Goal: Task Accomplishment & Management: Complete application form

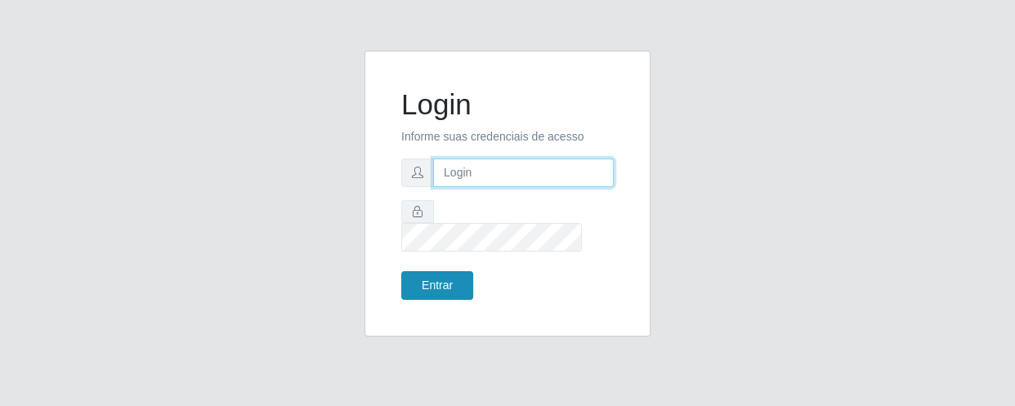
type input "[EMAIL_ADDRESS][DOMAIN_NAME]"
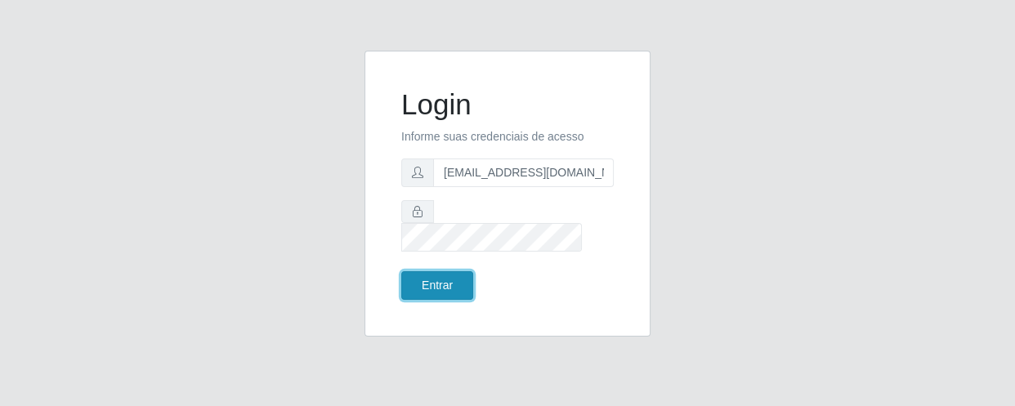
click at [453, 279] on button "Entrar" at bounding box center [437, 285] width 72 height 29
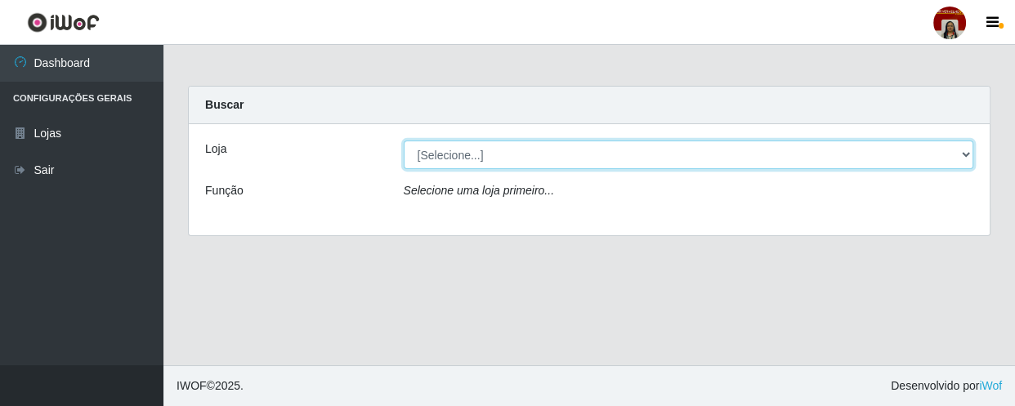
click at [967, 152] on select "[Selecione...] Mar Vermelho - Loja 04" at bounding box center [689, 155] width 571 height 29
select select "251"
click at [404, 141] on select "[Selecione...] Mar Vermelho - Loja 04" at bounding box center [689, 155] width 571 height 29
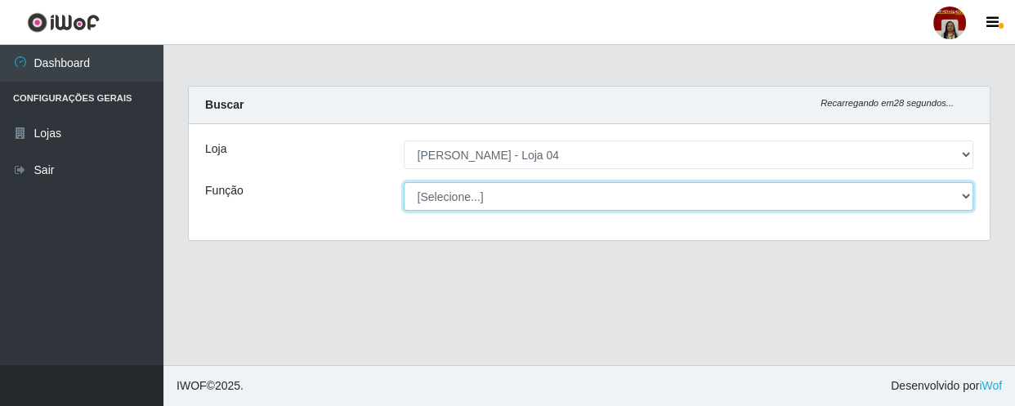
click at [965, 195] on select "[Selecione...] ASG ASG + ASG ++ Auxiliar de Depósito Auxiliar de Depósito + Aux…" at bounding box center [689, 196] width 571 height 29
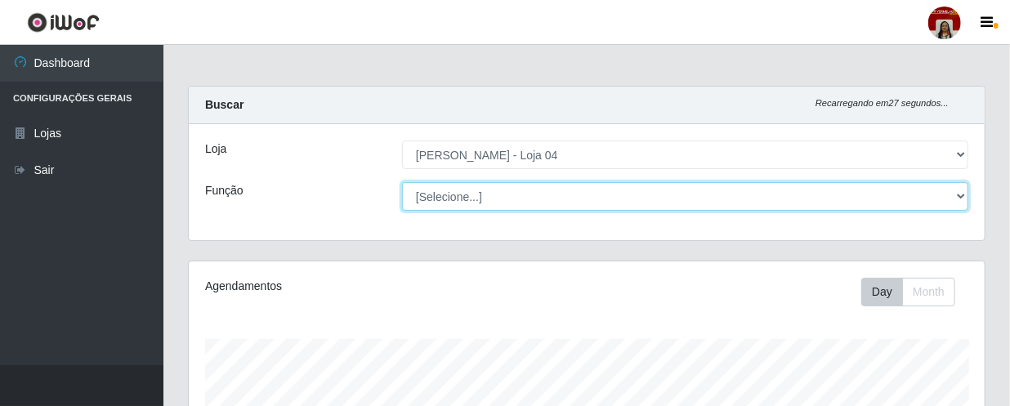
scroll to position [339, 796]
click at [402, 182] on select "[Selecione...] ASG ASG + ASG ++ Auxiliar de Depósito Auxiliar de Depósito + Aux…" at bounding box center [685, 196] width 566 height 29
click at [958, 193] on select "[Selecione...] ASG ASG + ASG ++ Auxiliar de Depósito Auxiliar de Depósito + Aux…" at bounding box center [685, 196] width 566 height 29
click at [402, 182] on select "[Selecione...] ASG ASG + ASG ++ Auxiliar de Depósito Auxiliar de Depósito + Aux…" at bounding box center [685, 196] width 566 height 29
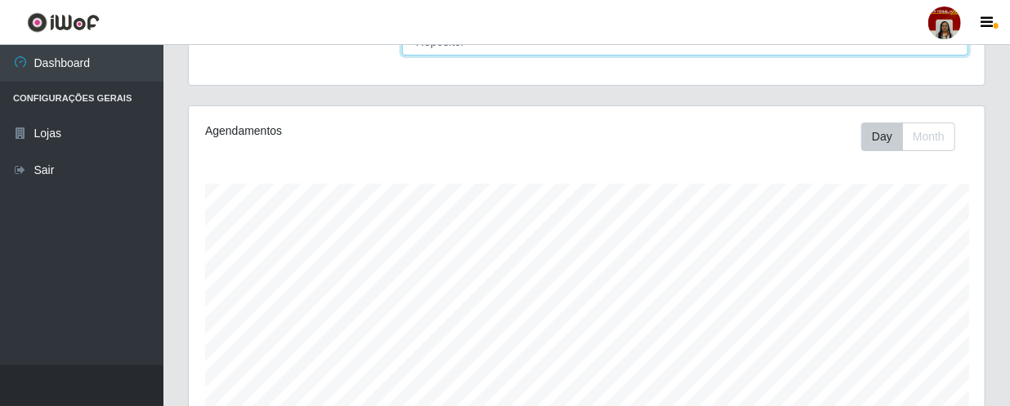
scroll to position [74, 0]
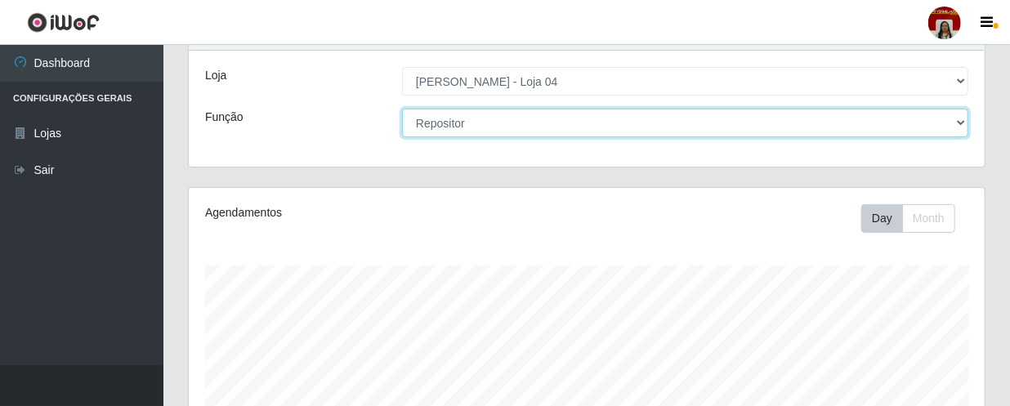
click at [963, 119] on select "[Selecione...] ASG ASG + ASG ++ Auxiliar de Depósito Auxiliar de Depósito + Aux…" at bounding box center [685, 123] width 566 height 29
click at [402, 109] on select "[Selecione...] ASG ASG + ASG ++ Auxiliar de Depósito Auxiliar de Depósito + Aux…" at bounding box center [685, 123] width 566 height 29
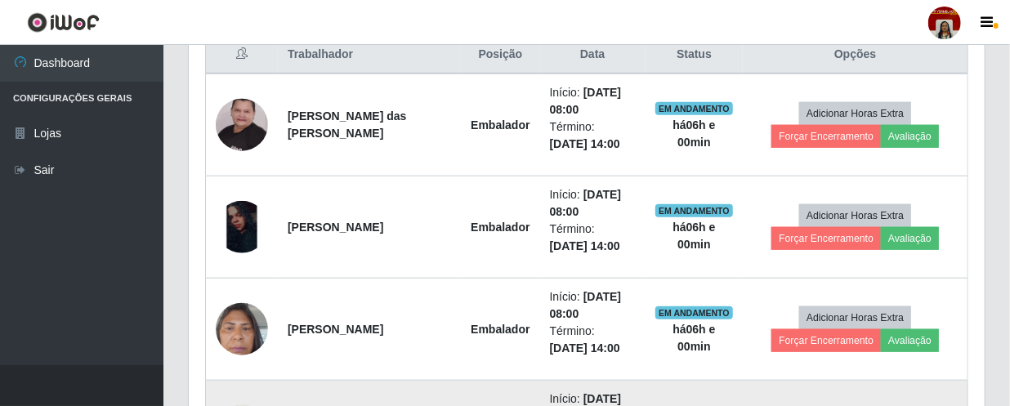
scroll to position [669, 0]
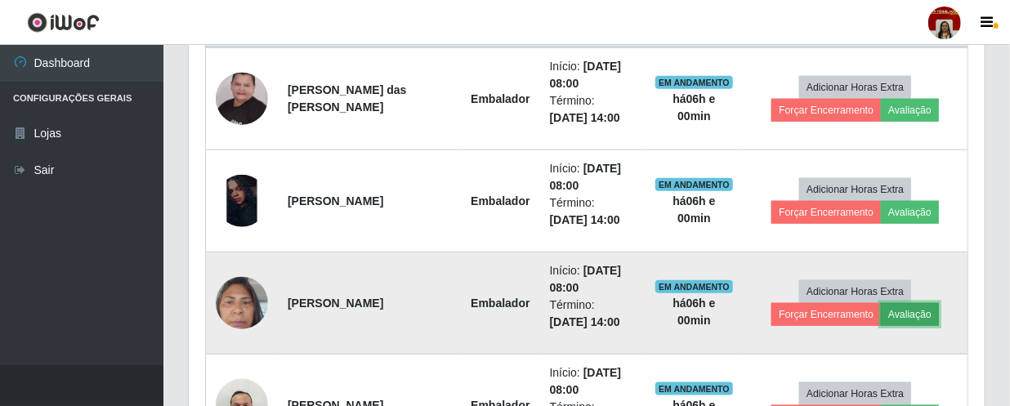
click at [914, 311] on button "Avaliação" at bounding box center [910, 314] width 58 height 23
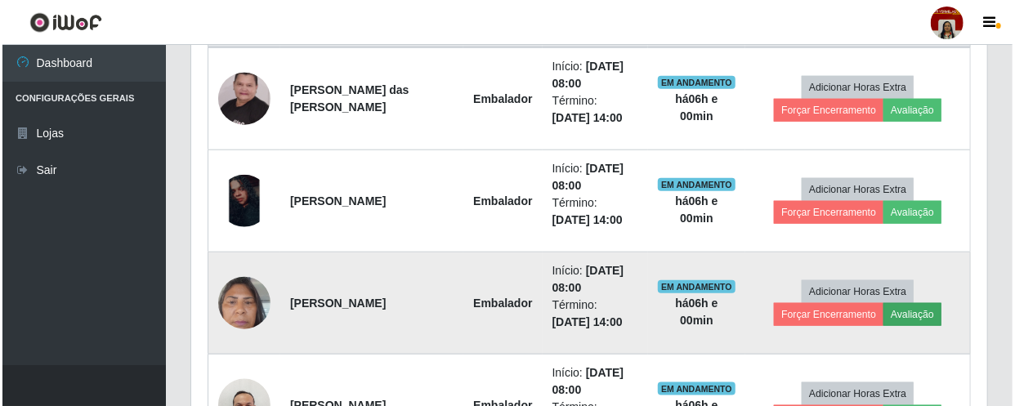
scroll to position [339, 789]
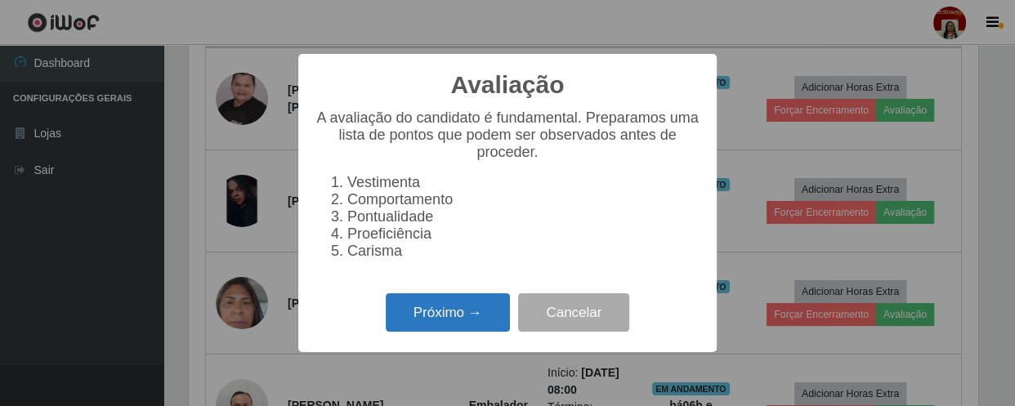
click at [490, 317] on button "Próximo →" at bounding box center [448, 312] width 124 height 38
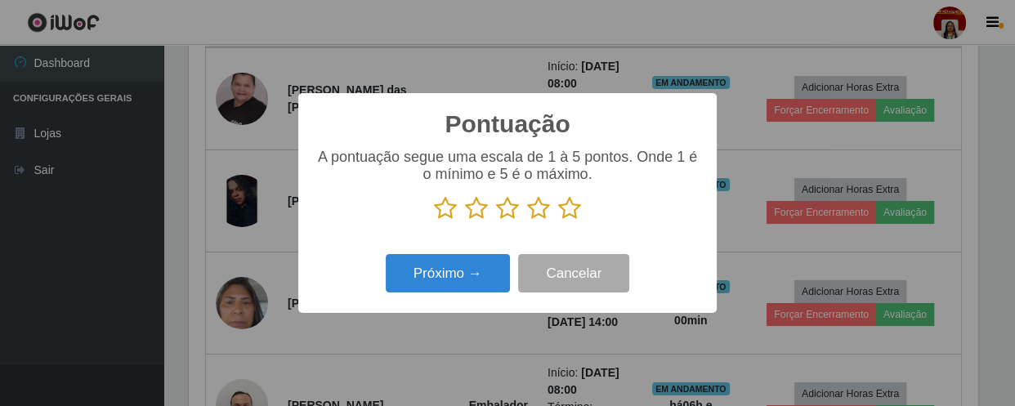
scroll to position [817022, 816571]
click at [571, 210] on icon at bounding box center [569, 208] width 23 height 25
click at [558, 221] on input "radio" at bounding box center [558, 221] width 0 height 0
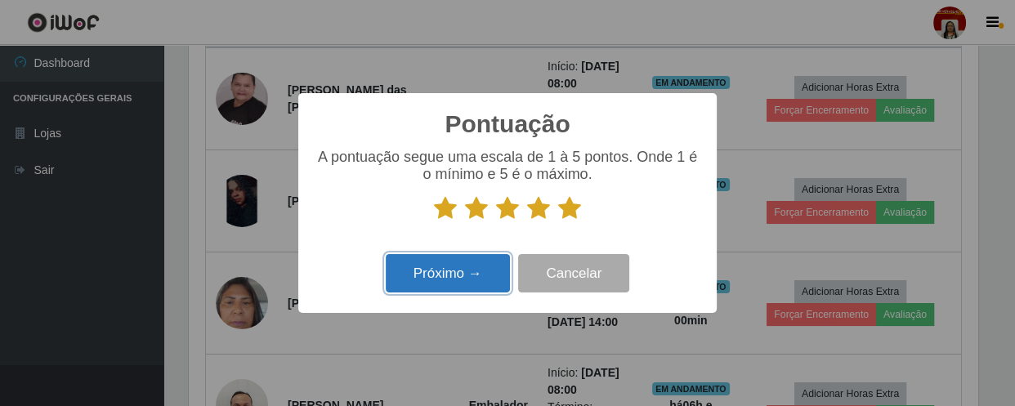
click at [473, 285] on button "Próximo →" at bounding box center [448, 273] width 124 height 38
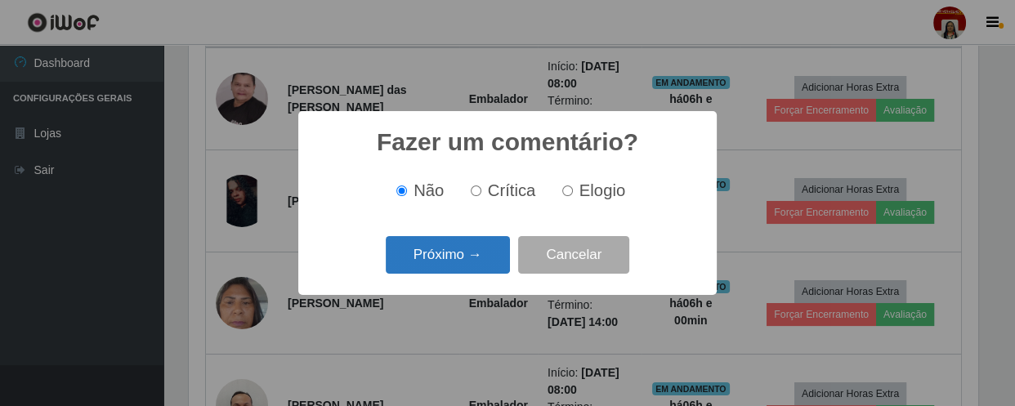
click at [485, 260] on button "Próximo →" at bounding box center [448, 255] width 124 height 38
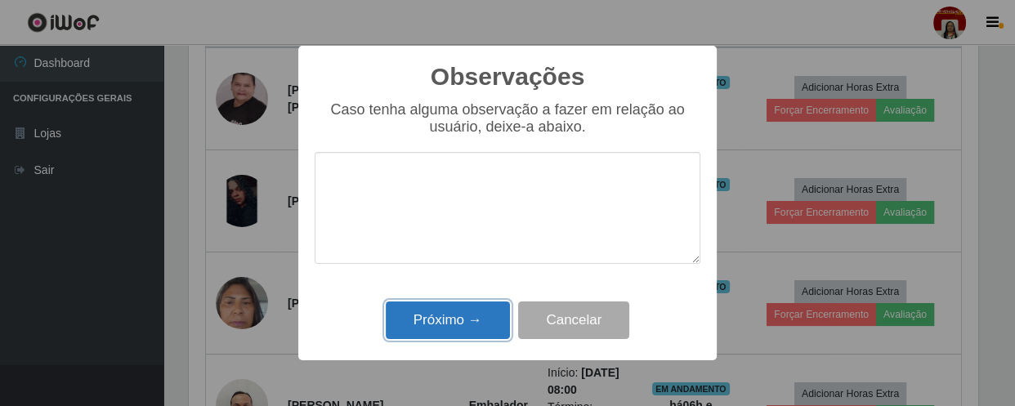
click at [476, 321] on button "Próximo →" at bounding box center [448, 321] width 124 height 38
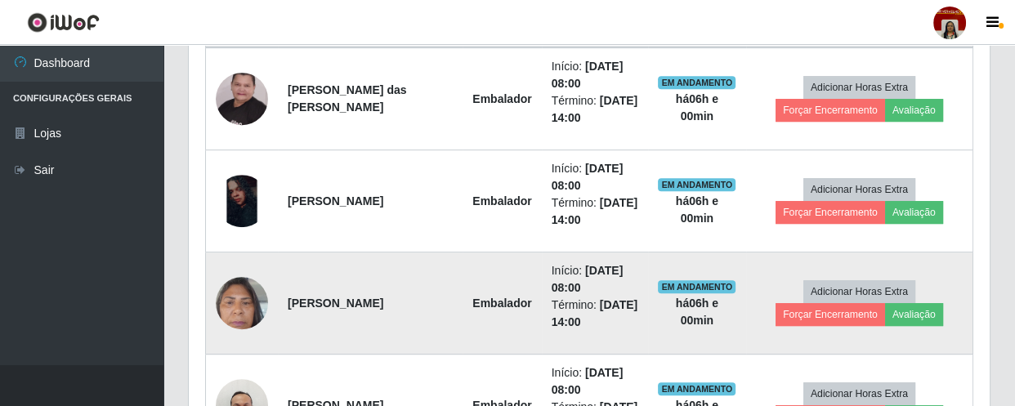
scroll to position [339, 796]
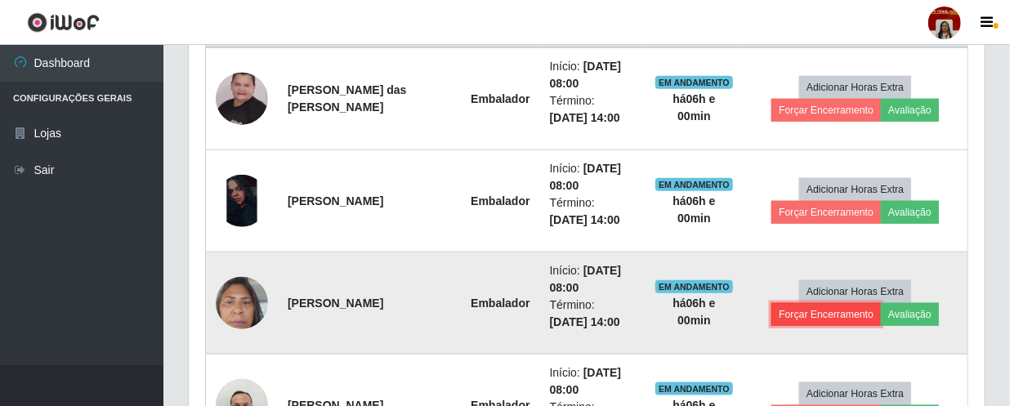
click at [817, 311] on button "Forçar Encerramento" at bounding box center [827, 314] width 110 height 23
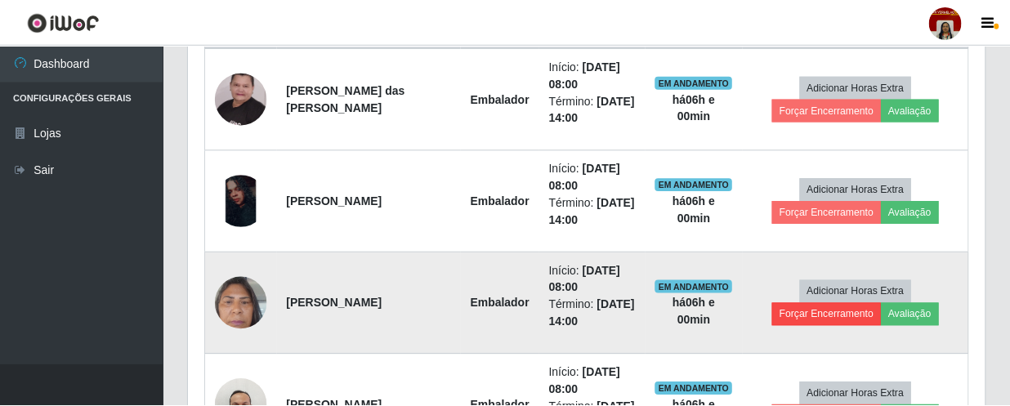
scroll to position [339, 789]
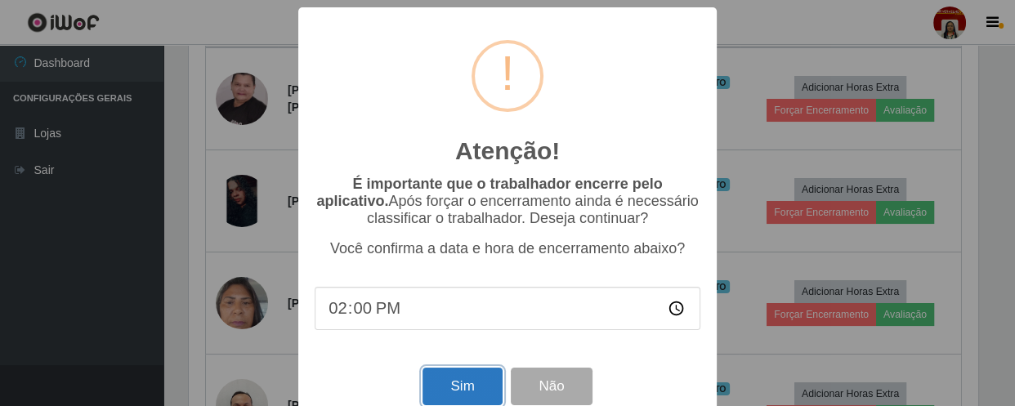
click at [469, 385] on button "Sim" at bounding box center [462, 387] width 79 height 38
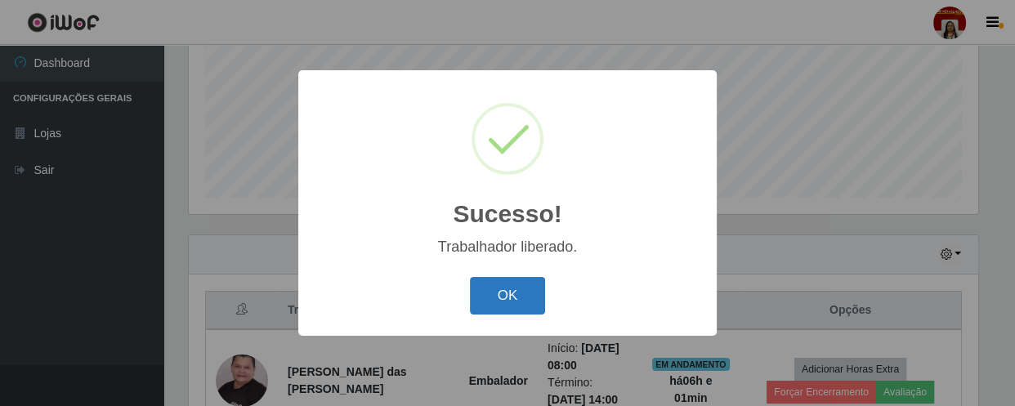
click at [507, 299] on button "OK" at bounding box center [508, 296] width 76 height 38
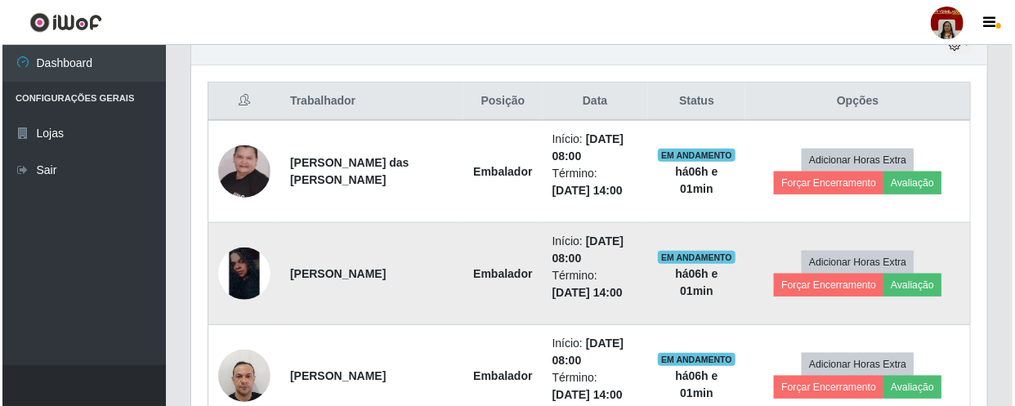
scroll to position [610, 0]
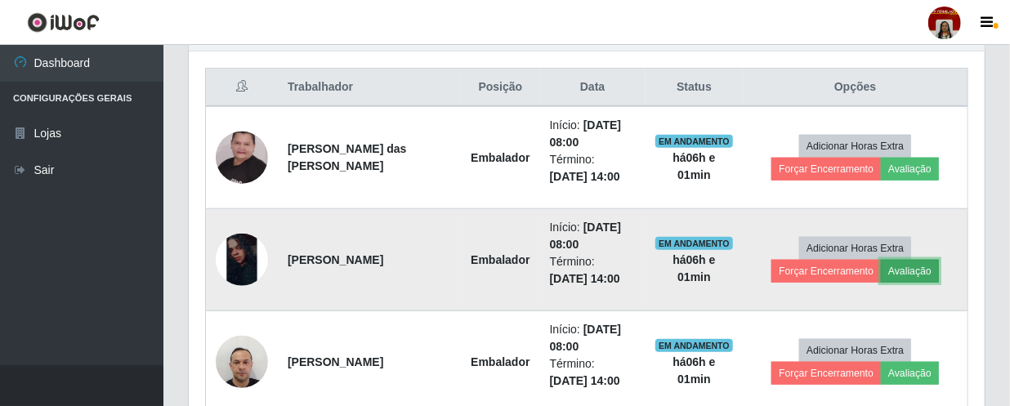
click at [906, 270] on button "Avaliação" at bounding box center [910, 271] width 58 height 23
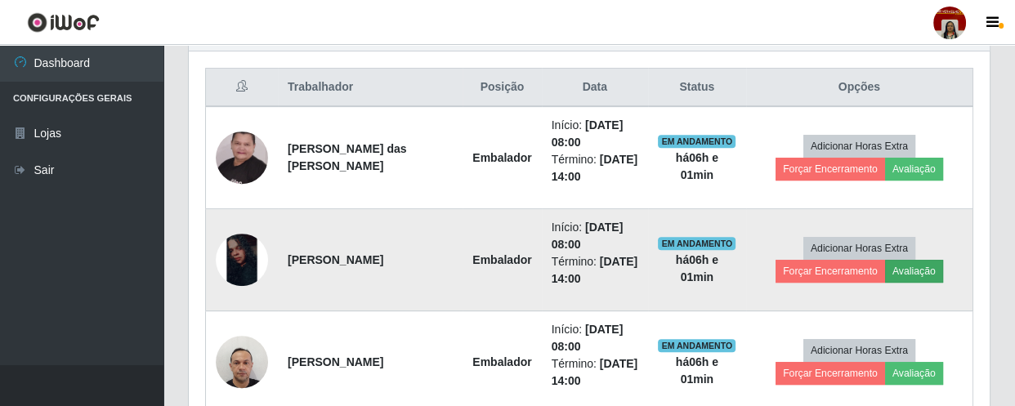
scroll to position [339, 789]
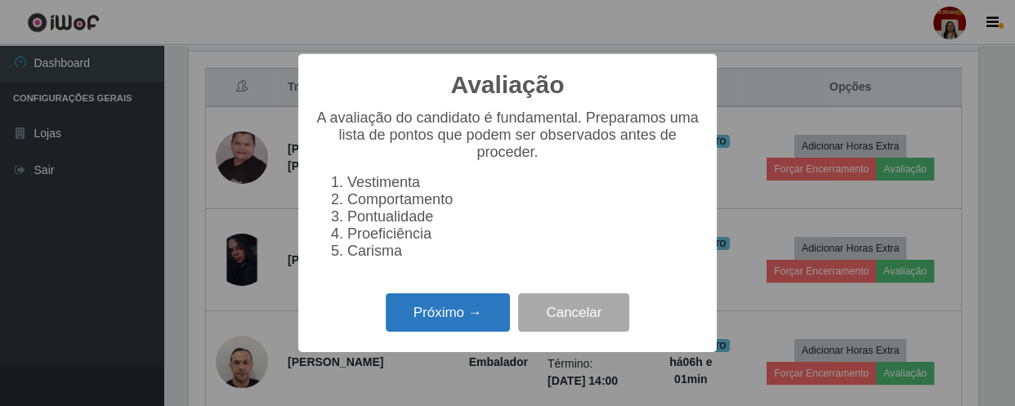
click at [481, 328] on button "Próximo →" at bounding box center [448, 312] width 124 height 38
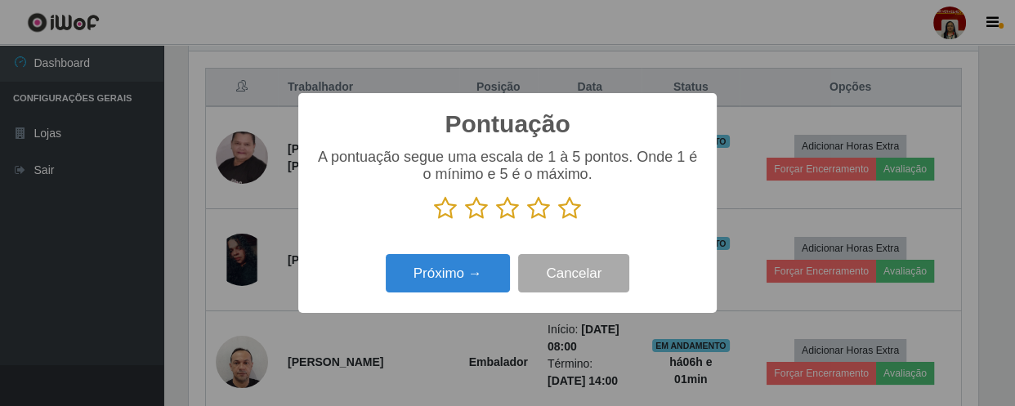
click at [568, 210] on icon at bounding box center [569, 208] width 23 height 25
click at [558, 221] on input "radio" at bounding box center [558, 221] width 0 height 0
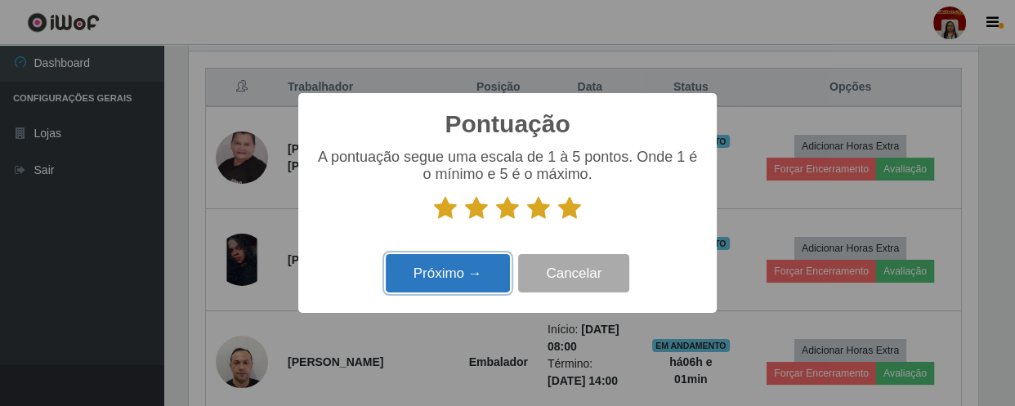
click at [428, 277] on button "Próximo →" at bounding box center [448, 273] width 124 height 38
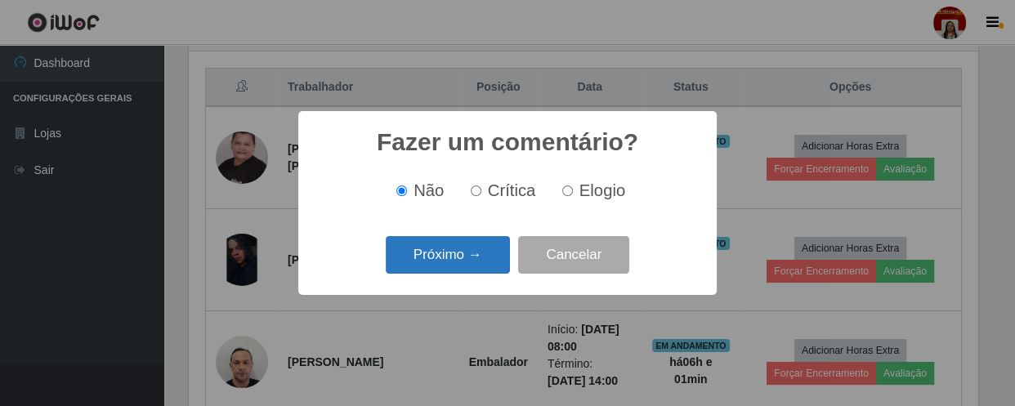
click at [458, 262] on button "Próximo →" at bounding box center [448, 255] width 124 height 38
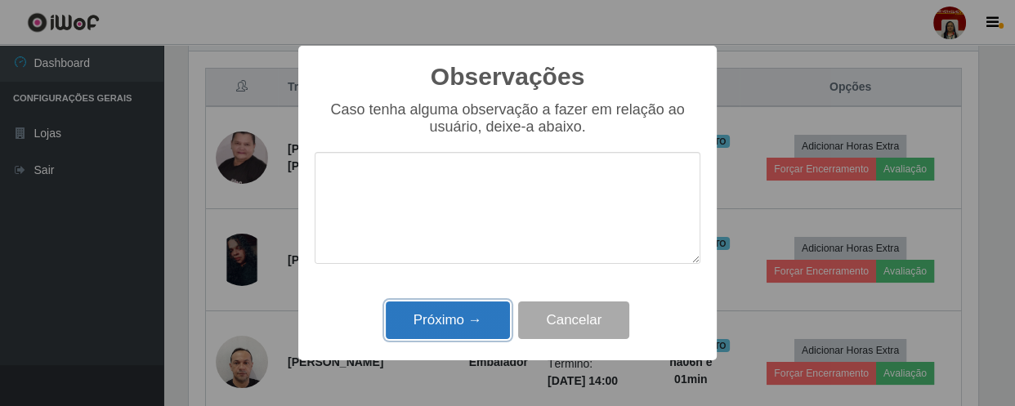
click at [468, 316] on button "Próximo →" at bounding box center [448, 321] width 124 height 38
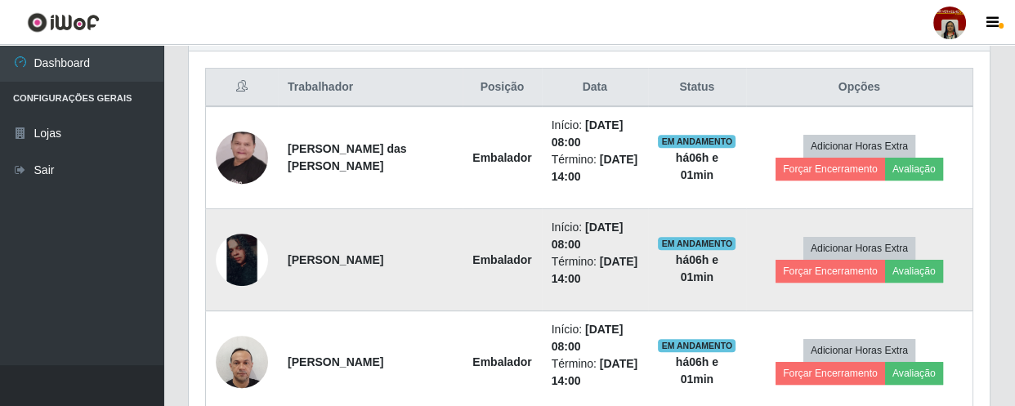
scroll to position [339, 796]
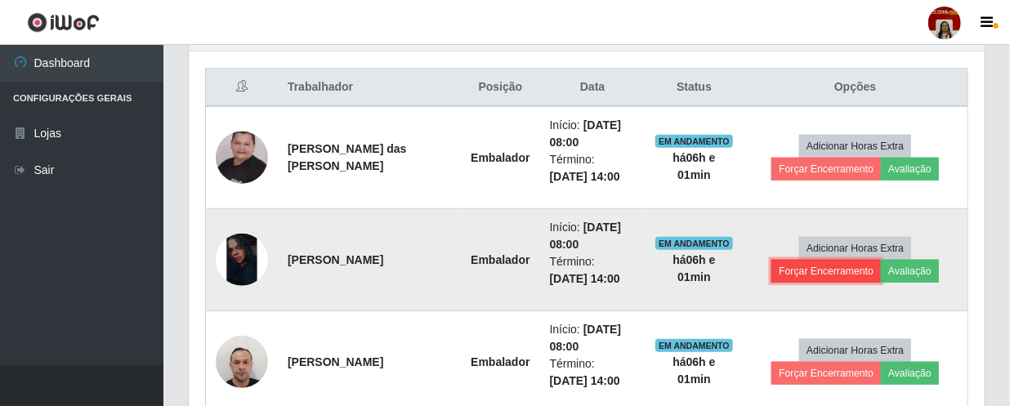
click at [804, 265] on button "Forçar Encerramento" at bounding box center [827, 271] width 110 height 23
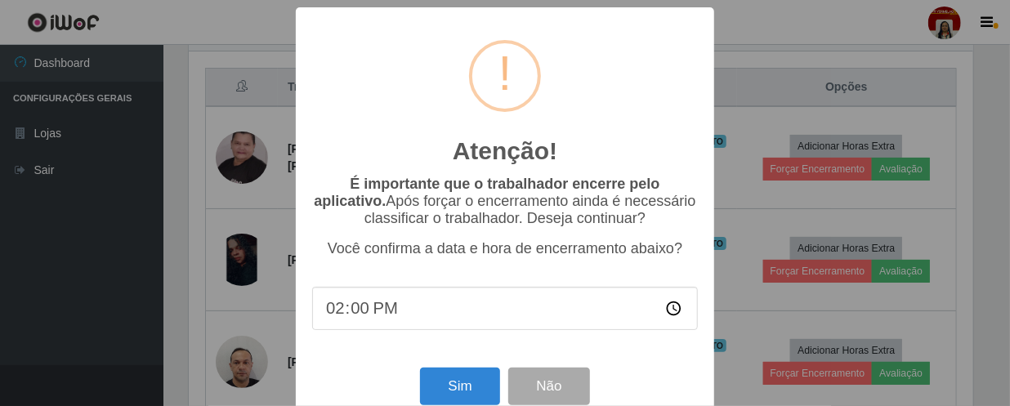
scroll to position [339, 789]
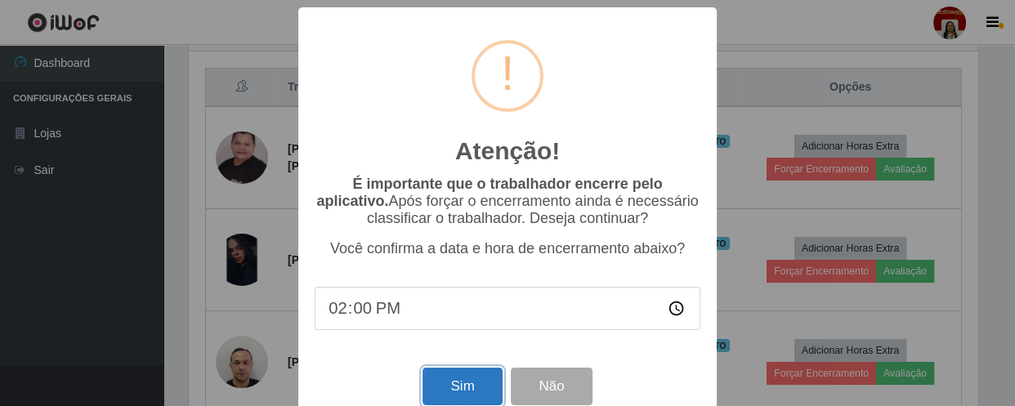
click at [463, 387] on button "Sim" at bounding box center [462, 387] width 79 height 38
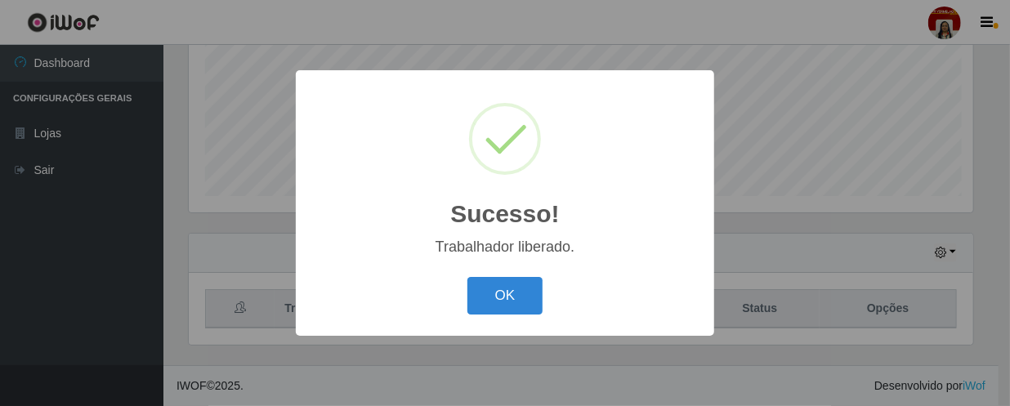
scroll to position [0, 0]
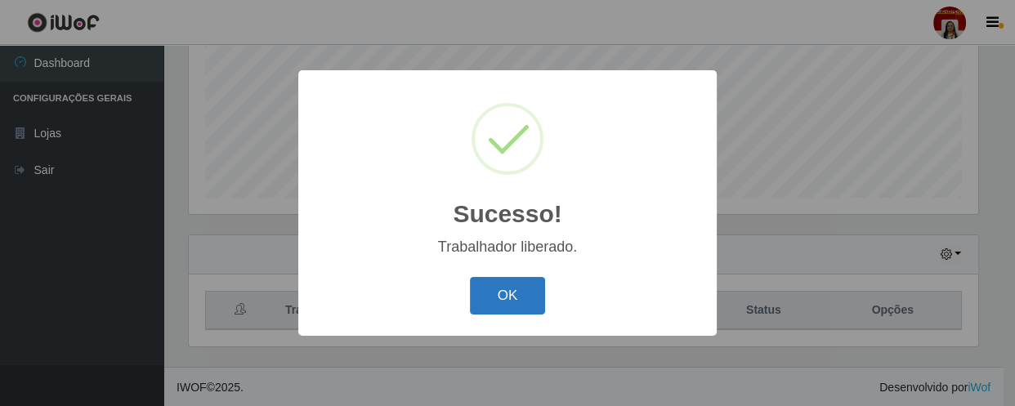
click at [530, 291] on button "OK" at bounding box center [508, 296] width 76 height 38
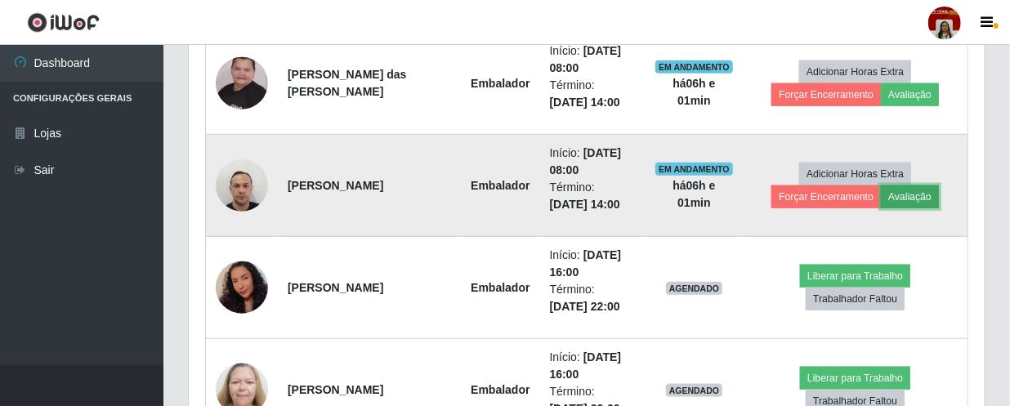
click at [924, 189] on button "Avaliação" at bounding box center [910, 197] width 58 height 23
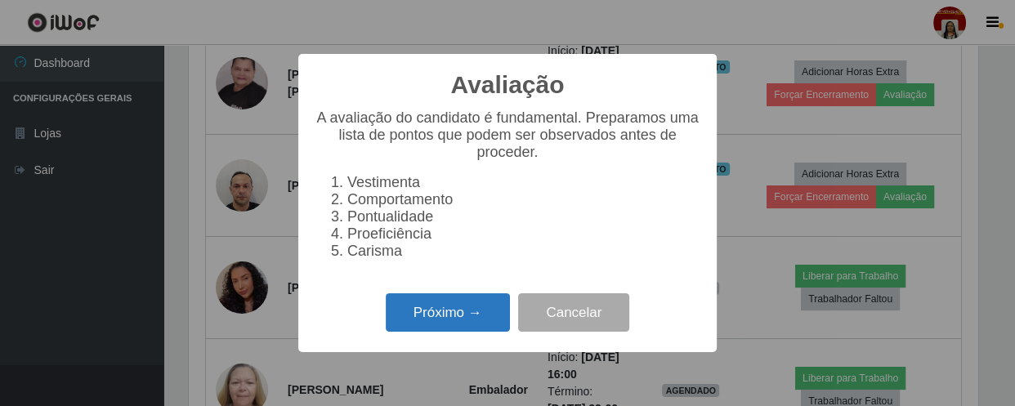
click at [446, 303] on button "Próximo →" at bounding box center [448, 312] width 124 height 38
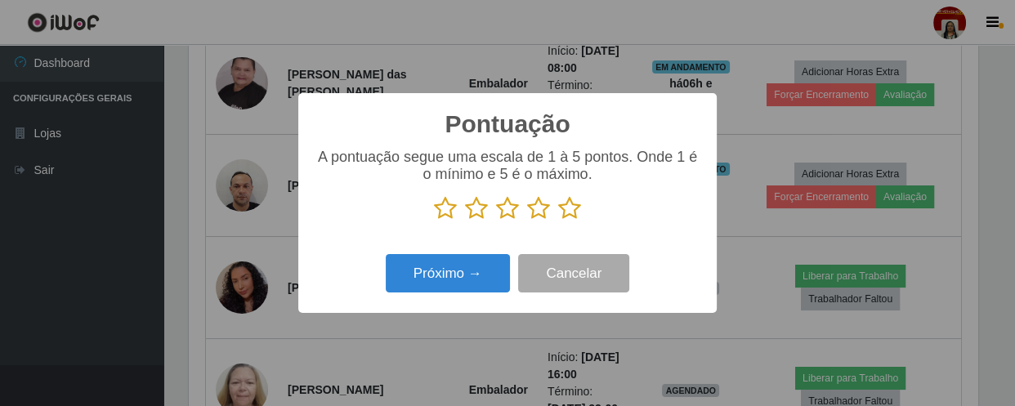
click at [572, 208] on icon at bounding box center [569, 208] width 23 height 25
click at [558, 221] on input "radio" at bounding box center [558, 221] width 0 height 0
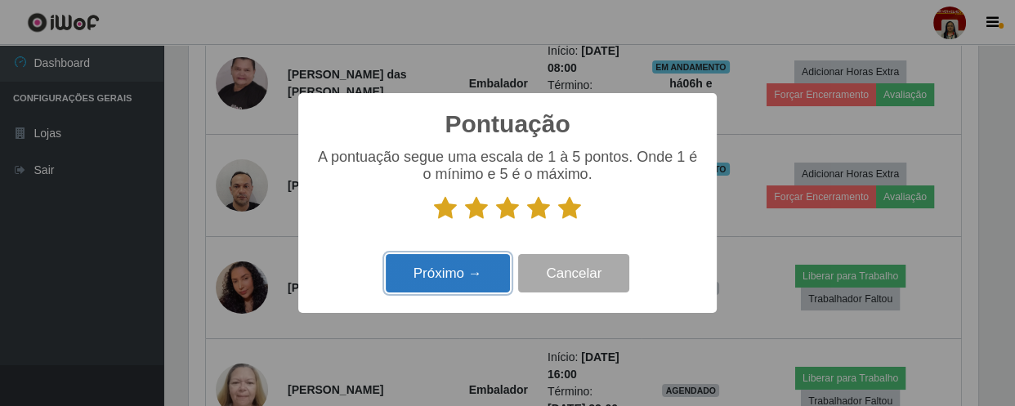
click at [474, 286] on button "Próximo →" at bounding box center [448, 273] width 124 height 38
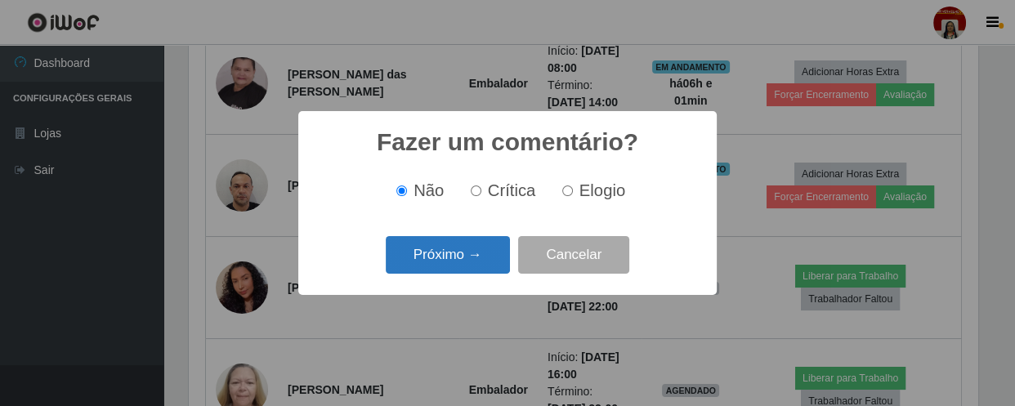
click at [480, 262] on button "Próximo →" at bounding box center [448, 255] width 124 height 38
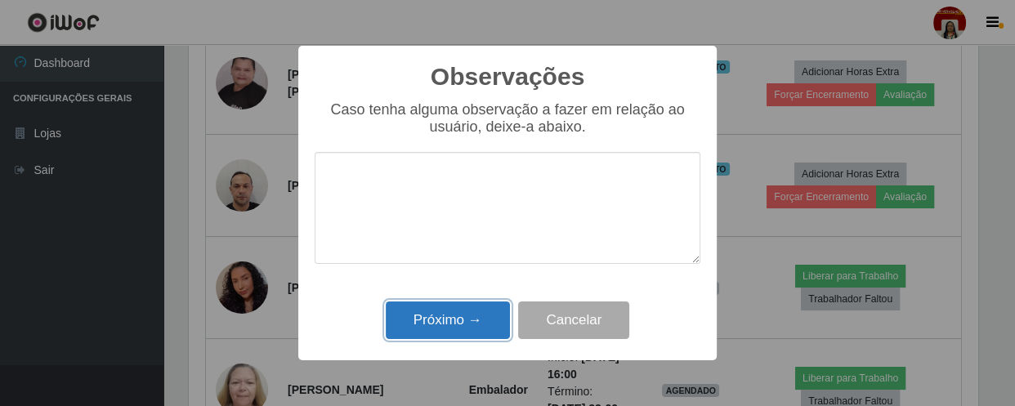
click at [459, 317] on button "Próximo →" at bounding box center [448, 321] width 124 height 38
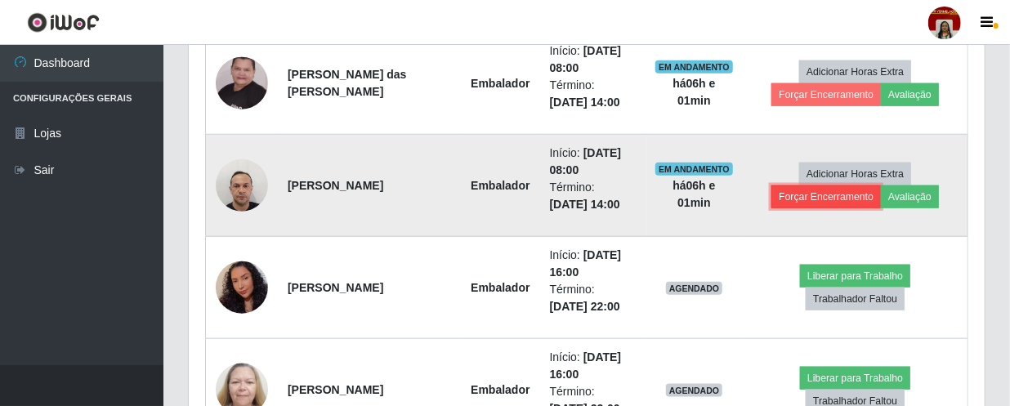
click at [817, 190] on button "Forçar Encerramento" at bounding box center [827, 197] width 110 height 23
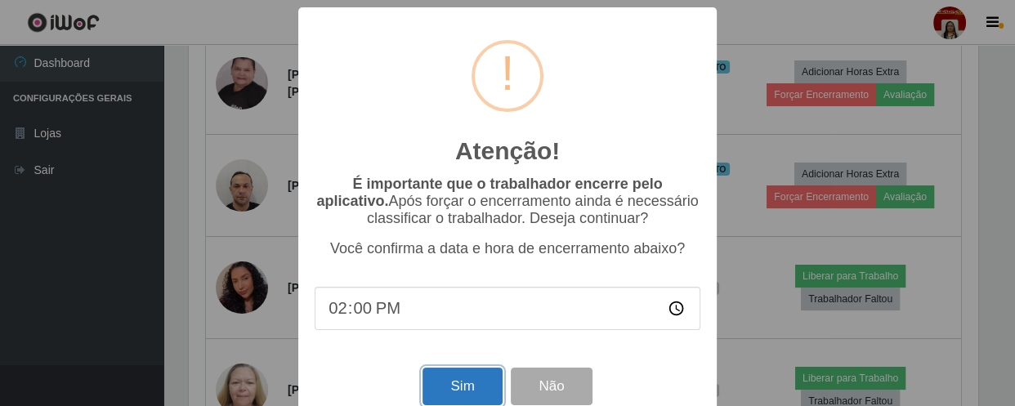
click at [456, 382] on button "Sim" at bounding box center [462, 387] width 79 height 38
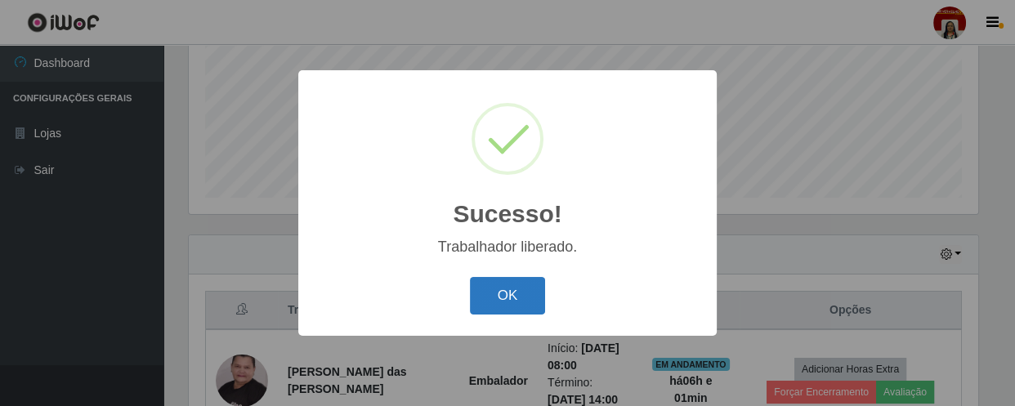
click at [503, 289] on button "OK" at bounding box center [508, 296] width 76 height 38
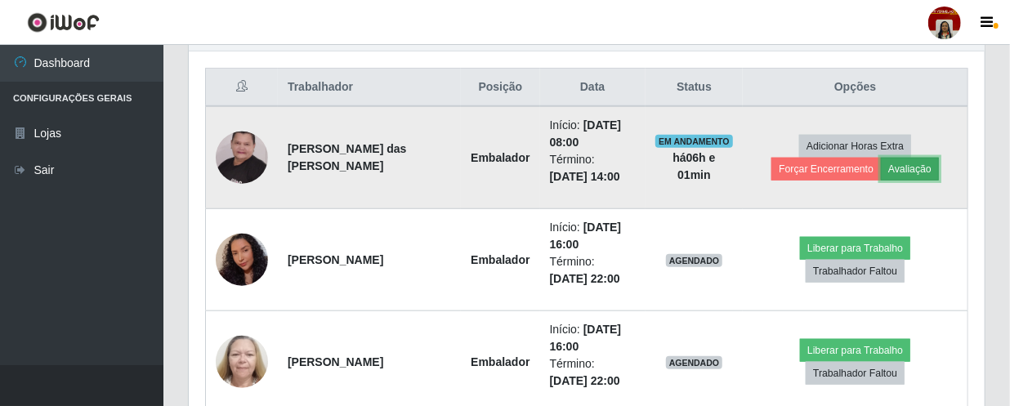
click at [915, 163] on button "Avaliação" at bounding box center [910, 169] width 58 height 23
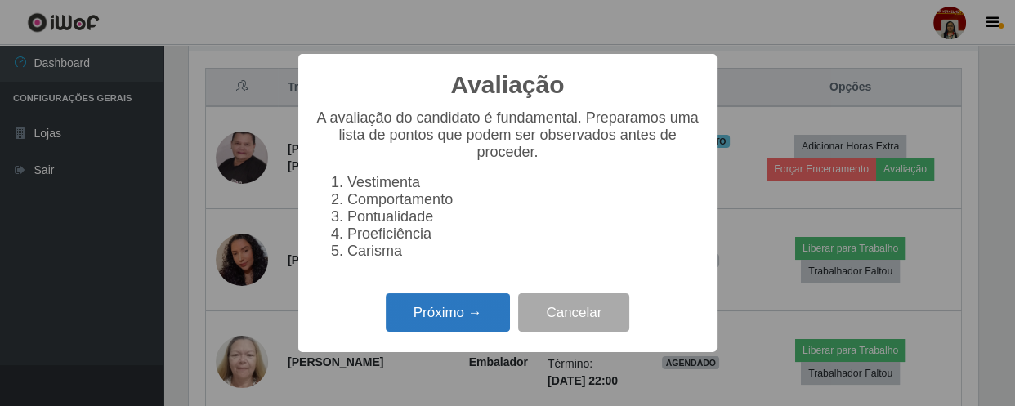
click at [457, 311] on button "Próximo →" at bounding box center [448, 312] width 124 height 38
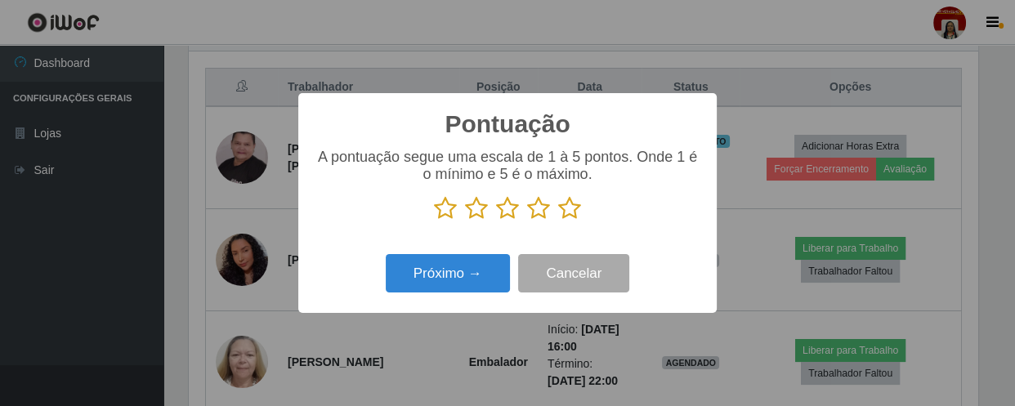
click at [571, 209] on icon at bounding box center [569, 208] width 23 height 25
click at [558, 221] on input "radio" at bounding box center [558, 221] width 0 height 0
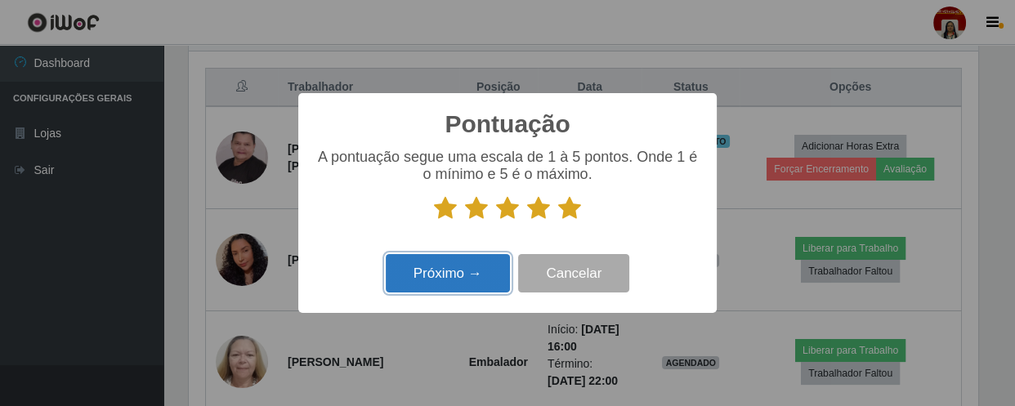
click at [441, 278] on button "Próximo →" at bounding box center [448, 273] width 124 height 38
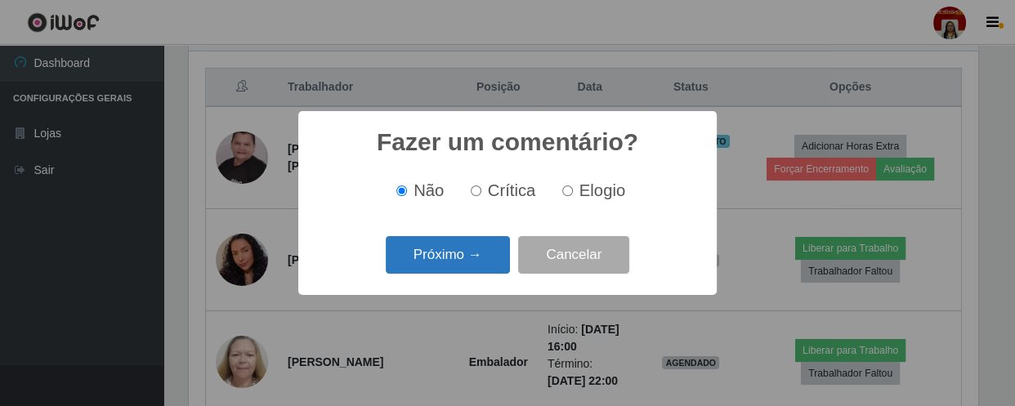
click at [451, 267] on button "Próximo →" at bounding box center [448, 255] width 124 height 38
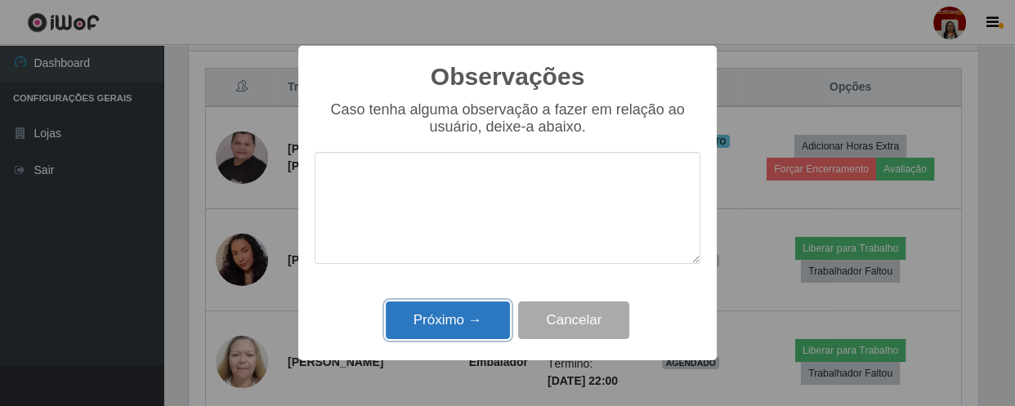
click at [454, 307] on button "Próximo →" at bounding box center [448, 321] width 124 height 38
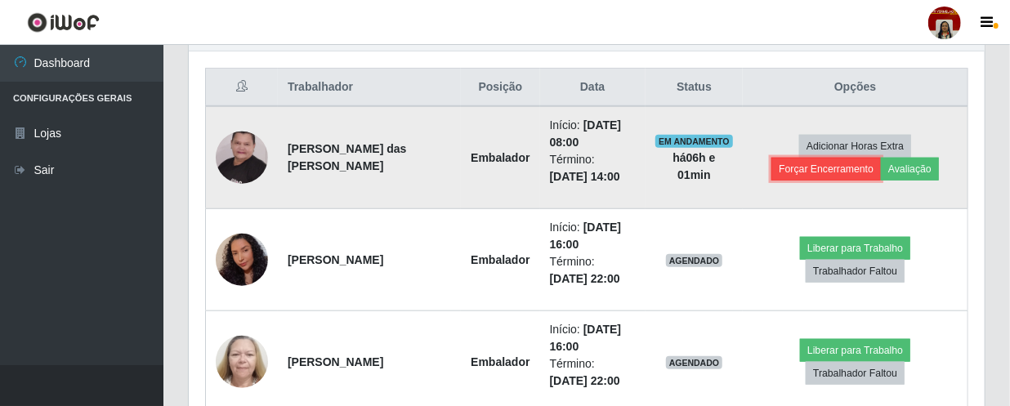
click at [829, 165] on button "Forçar Encerramento" at bounding box center [827, 169] width 110 height 23
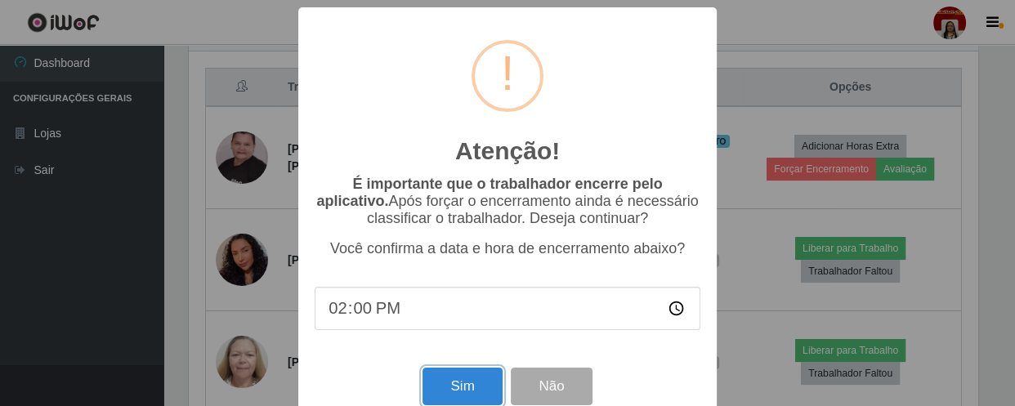
drag, startPoint x: 452, startPoint y: 377, endPoint x: 459, endPoint y: 365, distance: 13.2
click at [453, 377] on button "Sim" at bounding box center [462, 387] width 79 height 38
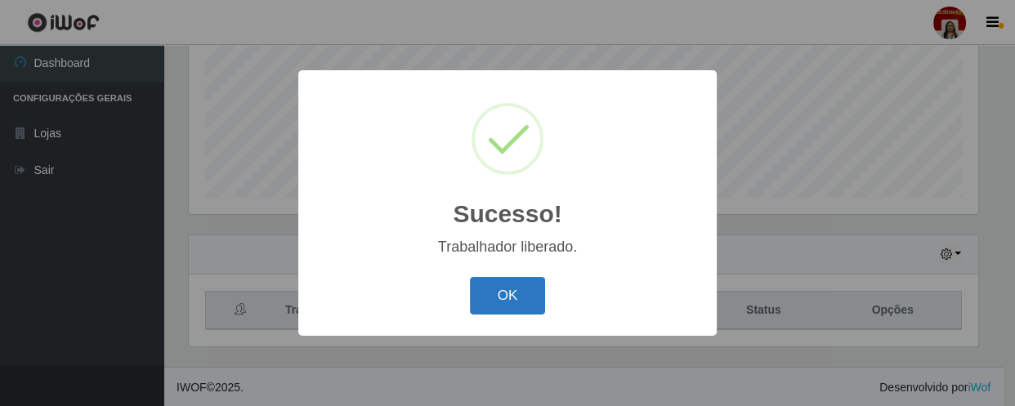
click at [515, 286] on button "OK" at bounding box center [508, 296] width 76 height 38
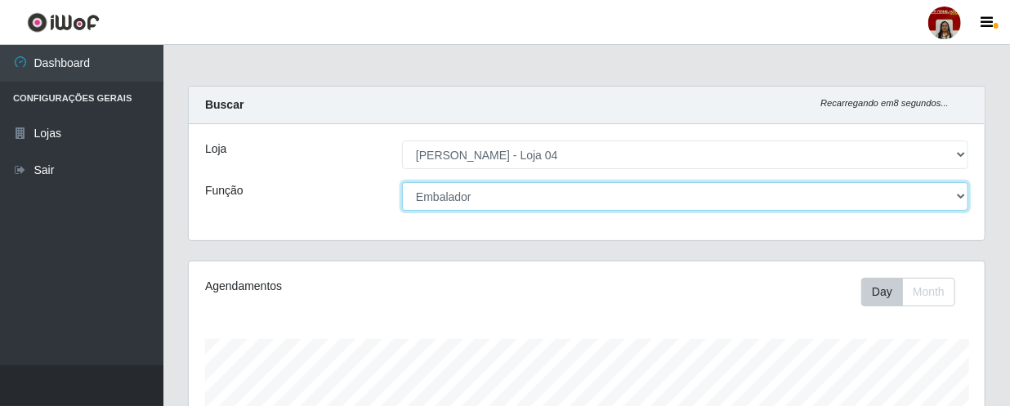
click at [964, 193] on select "[Selecione...] ASG ASG + ASG ++ Auxiliar de Depósito Auxiliar de Depósito + Aux…" at bounding box center [685, 196] width 566 height 29
select select "22"
click at [402, 182] on select "[Selecione...] ASG ASG + ASG ++ Auxiliar de Depósito Auxiliar de Depósito + Aux…" at bounding box center [685, 196] width 566 height 29
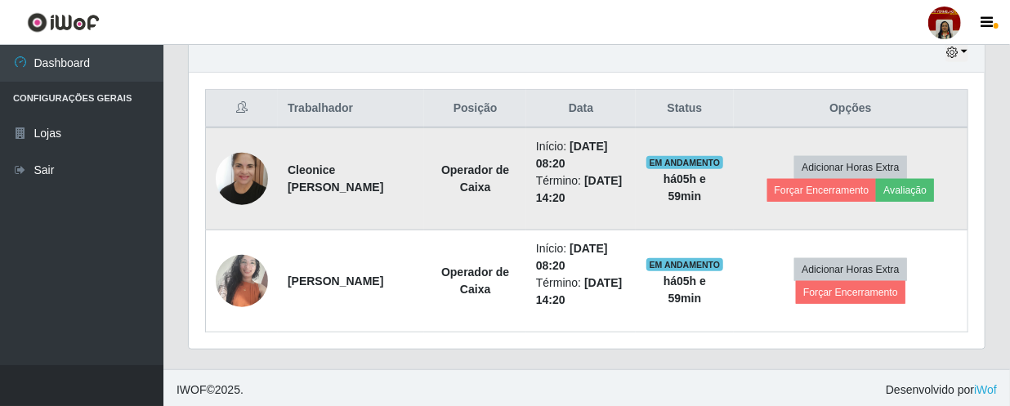
scroll to position [590, 0]
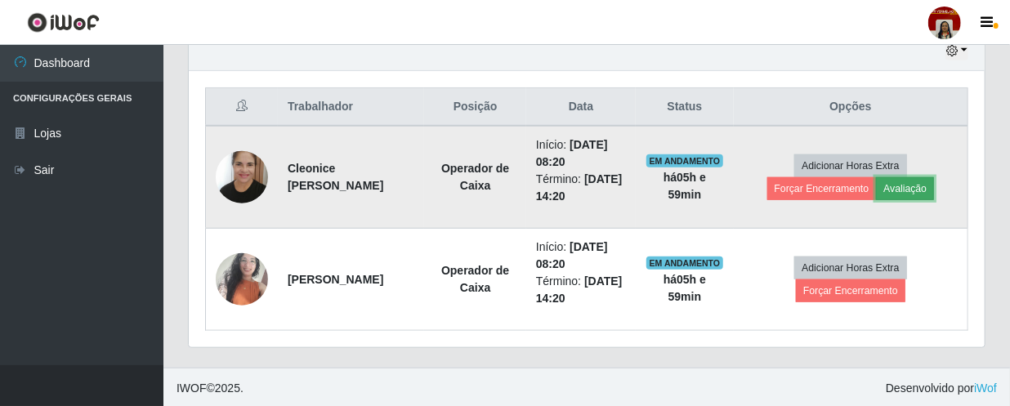
click at [914, 188] on button "Avaliação" at bounding box center [905, 188] width 58 height 23
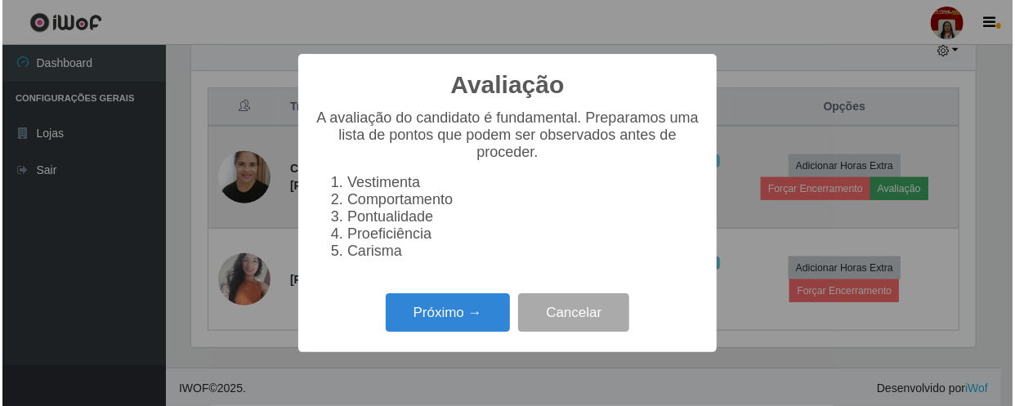
scroll to position [339, 789]
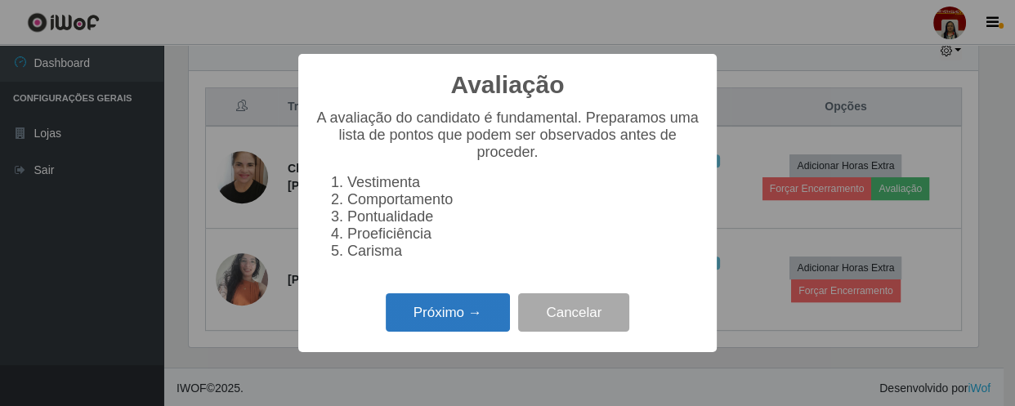
click at [478, 317] on button "Próximo →" at bounding box center [448, 312] width 124 height 38
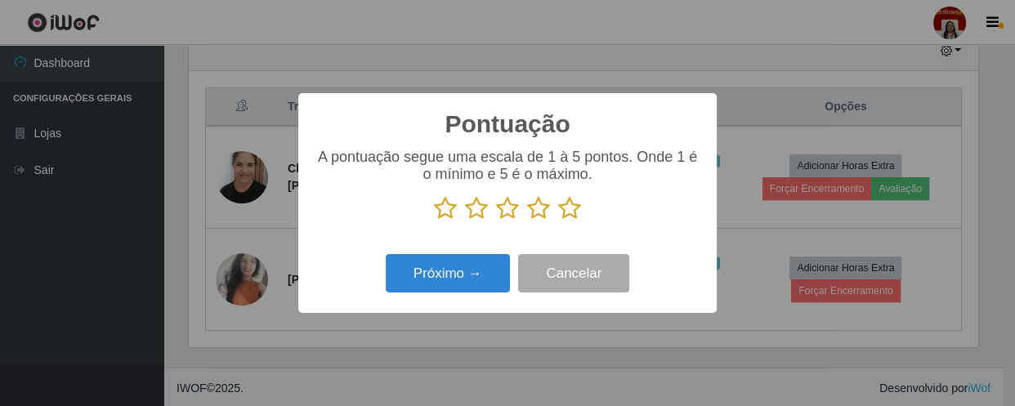
scroll to position [817022, 816571]
click at [566, 209] on icon at bounding box center [569, 208] width 23 height 25
click at [558, 221] on input "radio" at bounding box center [558, 221] width 0 height 0
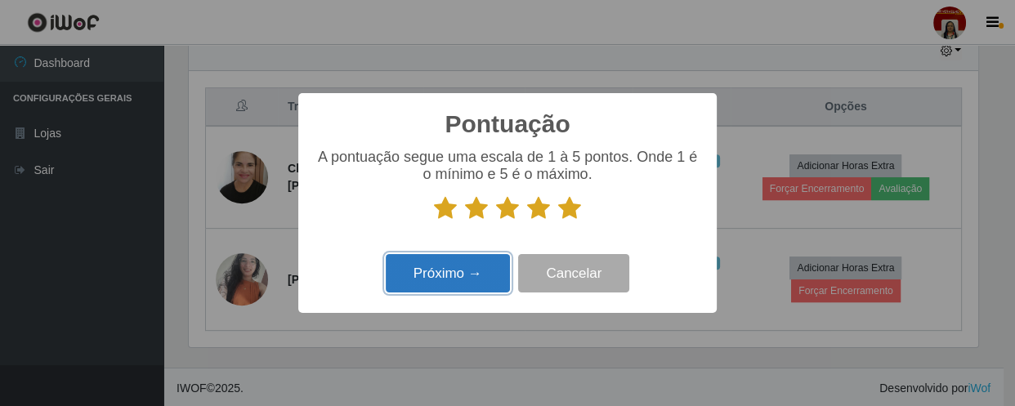
click at [475, 271] on button "Próximo →" at bounding box center [448, 273] width 124 height 38
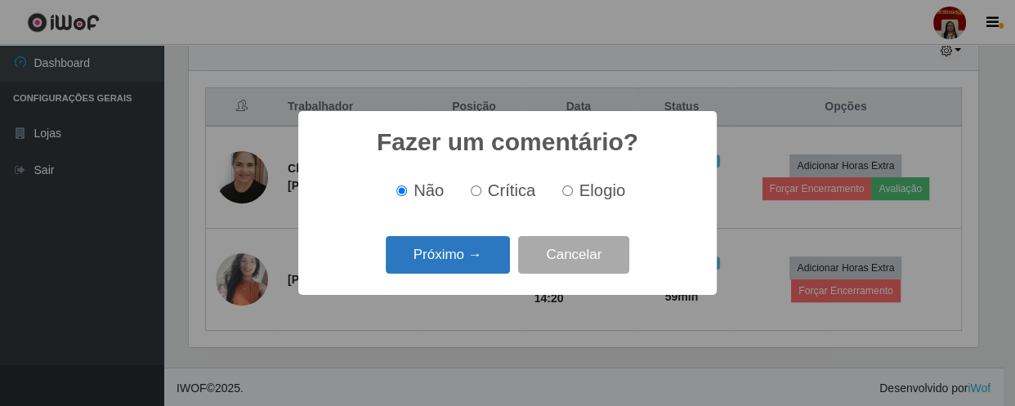
click at [475, 270] on button "Próximo →" at bounding box center [448, 255] width 124 height 38
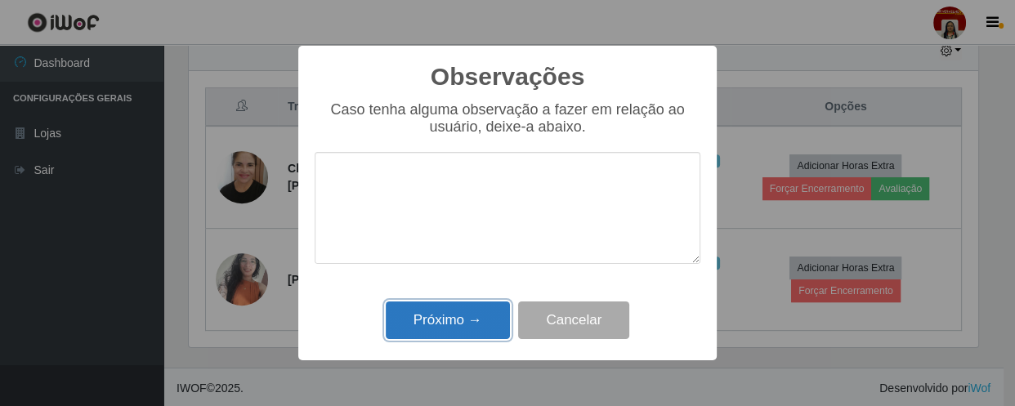
click at [487, 324] on button "Próximo →" at bounding box center [448, 321] width 124 height 38
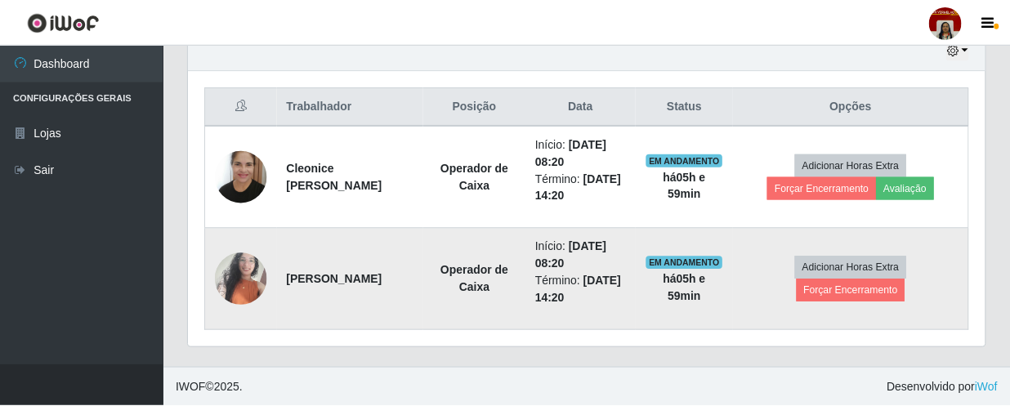
scroll to position [339, 796]
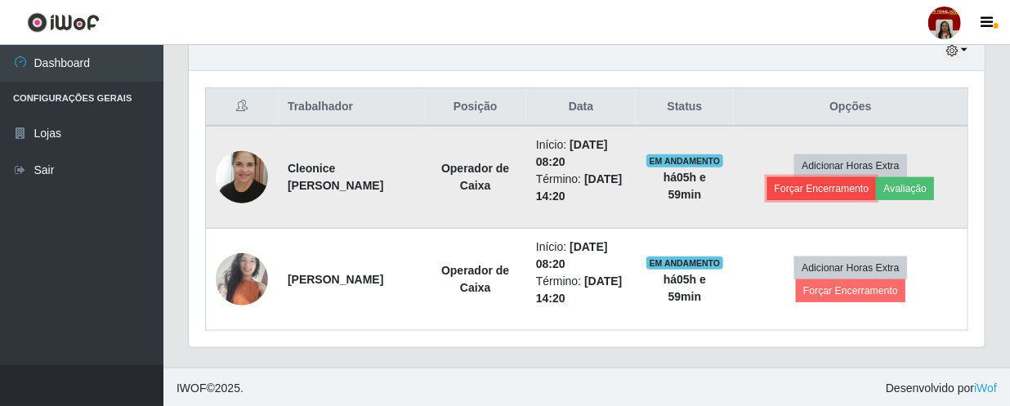
click at [835, 185] on button "Forçar Encerramento" at bounding box center [823, 188] width 110 height 23
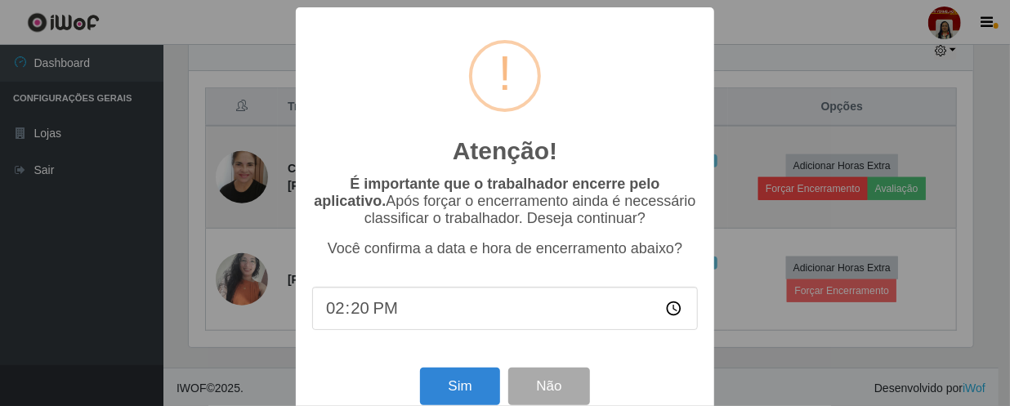
scroll to position [339, 789]
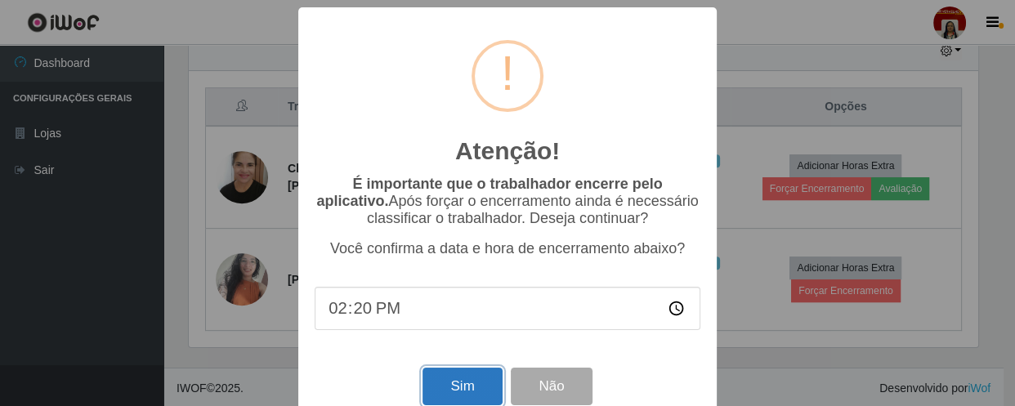
click at [459, 381] on button "Sim" at bounding box center [462, 387] width 79 height 38
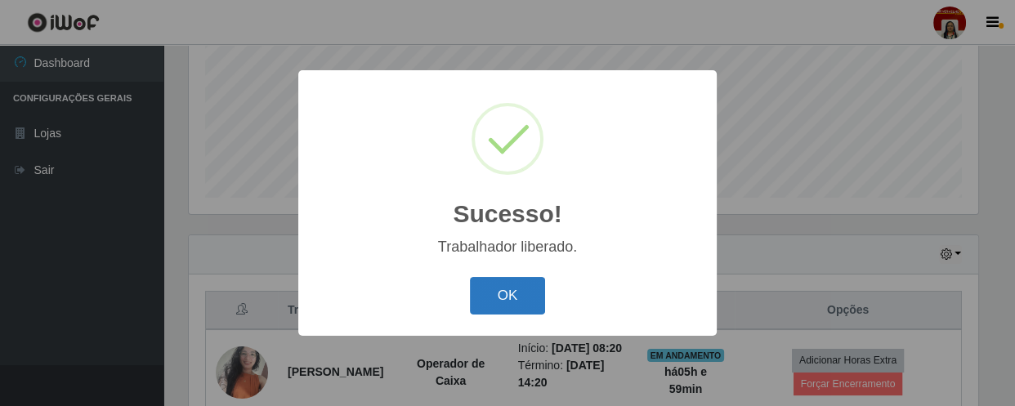
click at [505, 294] on button "OK" at bounding box center [508, 296] width 76 height 38
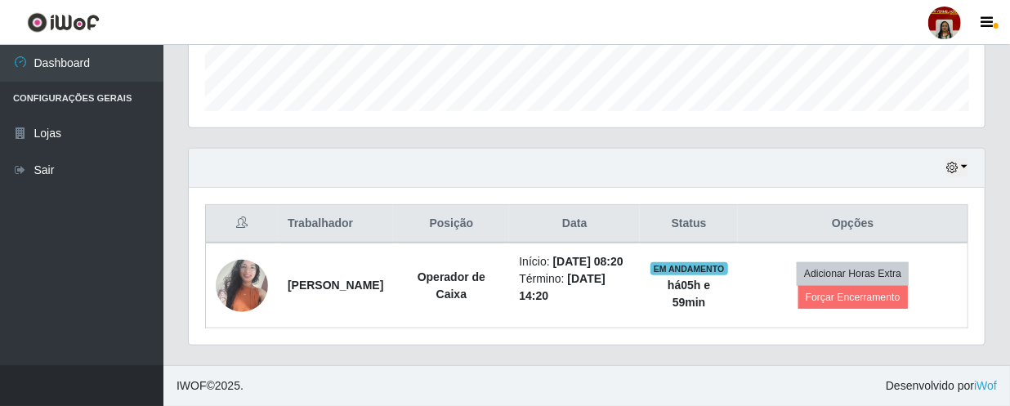
scroll to position [489, 0]
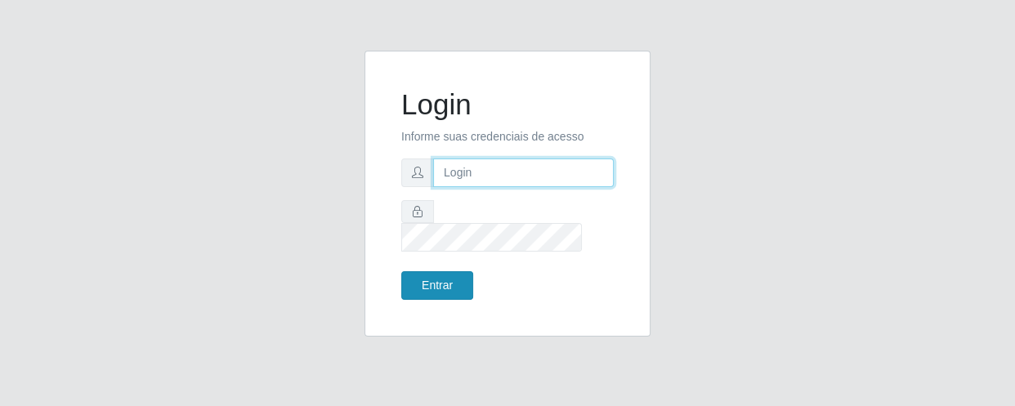
type input "[EMAIL_ADDRESS][DOMAIN_NAME]"
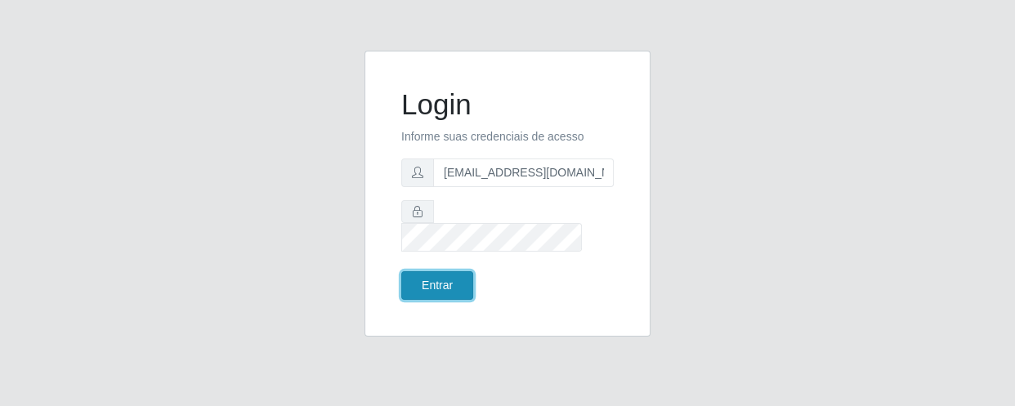
click at [452, 271] on button "Entrar" at bounding box center [437, 285] width 72 height 29
click at [441, 278] on button "Entrar" at bounding box center [437, 285] width 72 height 29
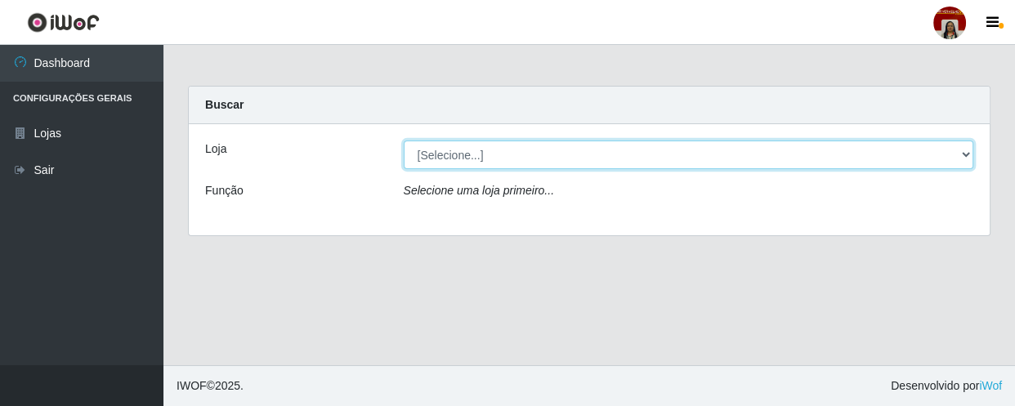
click at [509, 163] on select "[Selecione...] Mar Vermelho - Loja 04" at bounding box center [689, 155] width 571 height 29
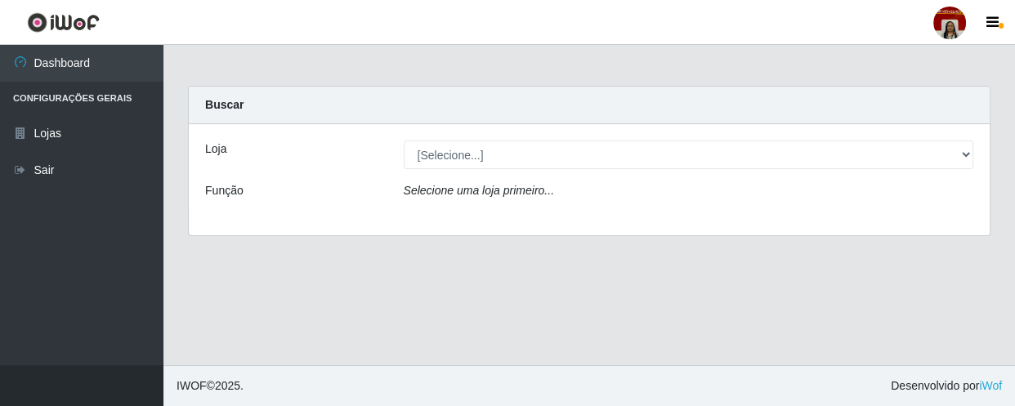
click at [516, 213] on div "Loja [Selecione...] Mar Vermelho - Loja 04 Função Selecione uma loja primeiro..." at bounding box center [589, 179] width 801 height 111
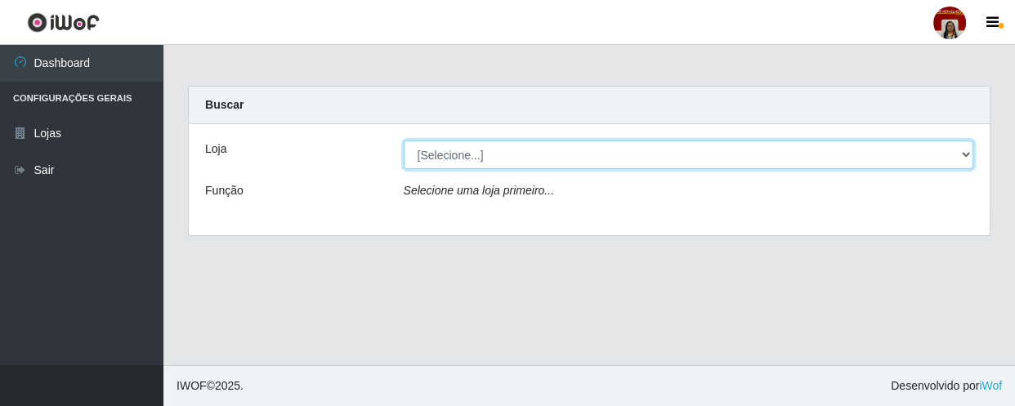
click at [540, 155] on select "[Selecione...] Mar Vermelho - Loja 04" at bounding box center [689, 155] width 571 height 29
select select "251"
click at [404, 141] on select "[Selecione...] Mar Vermelho - Loja 04" at bounding box center [689, 155] width 571 height 29
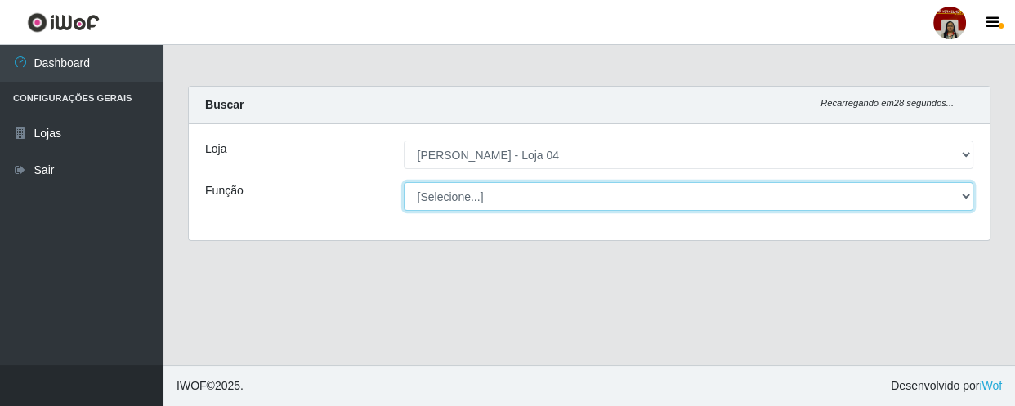
click at [569, 195] on select "[Selecione...] ASG ASG + ASG ++ Auxiliar de Depósito Auxiliar de Depósito + Aux…" at bounding box center [689, 196] width 571 height 29
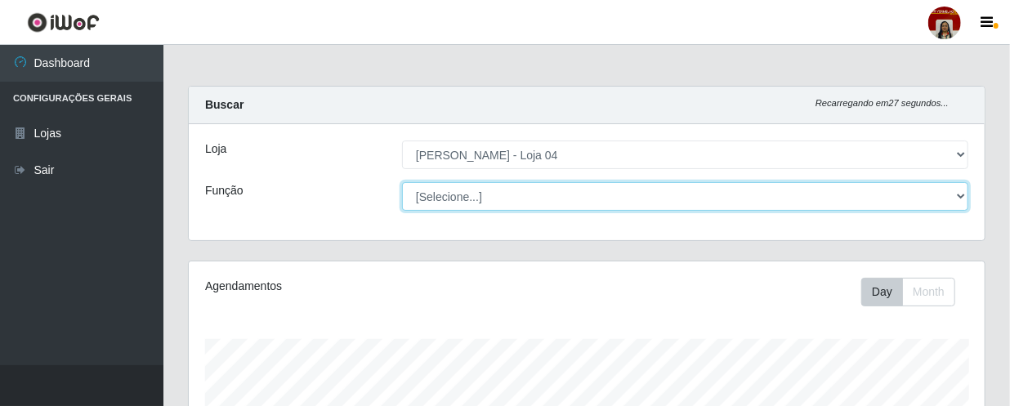
scroll to position [339, 796]
click at [569, 195] on select "[Selecione...] ASG ASG + ASG ++ Auxiliar de Depósito Auxiliar de Depósito + Aux…" at bounding box center [685, 196] width 566 height 29
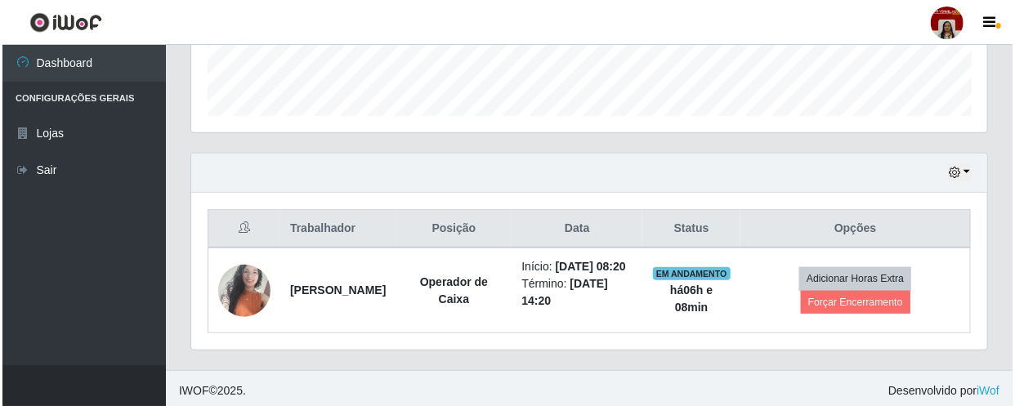
scroll to position [489, 0]
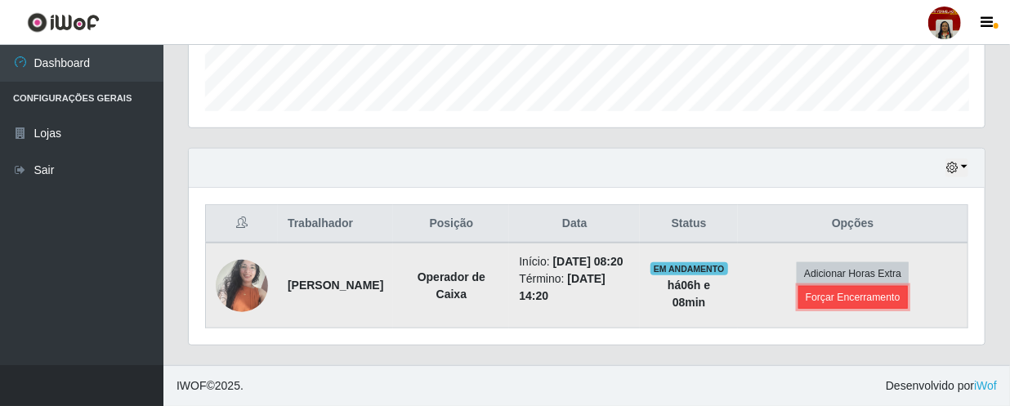
click at [851, 293] on button "Forçar Encerramento" at bounding box center [854, 297] width 110 height 23
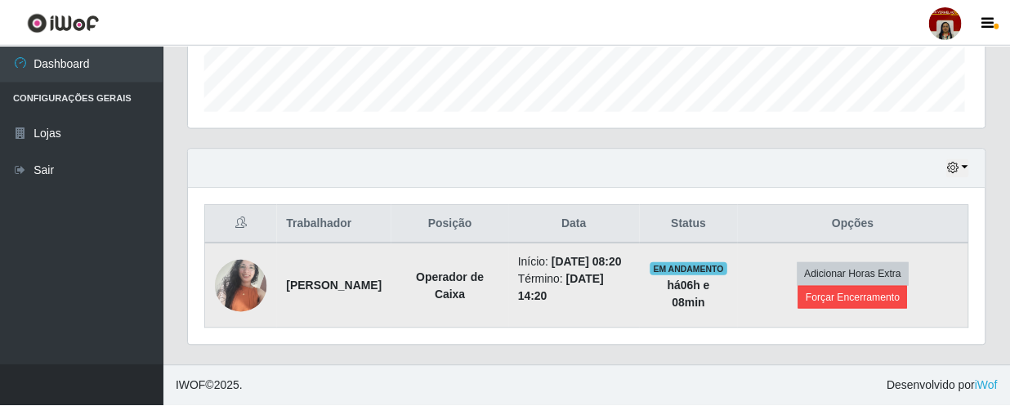
scroll to position [339, 789]
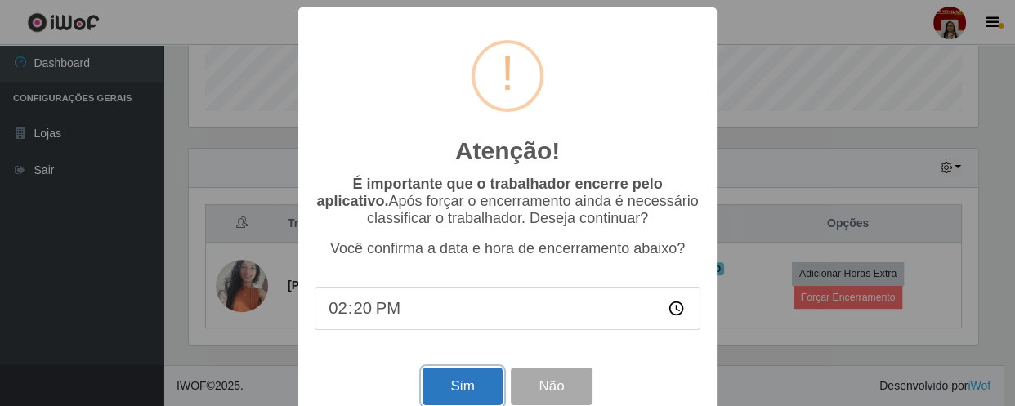
click at [450, 395] on button "Sim" at bounding box center [462, 387] width 79 height 38
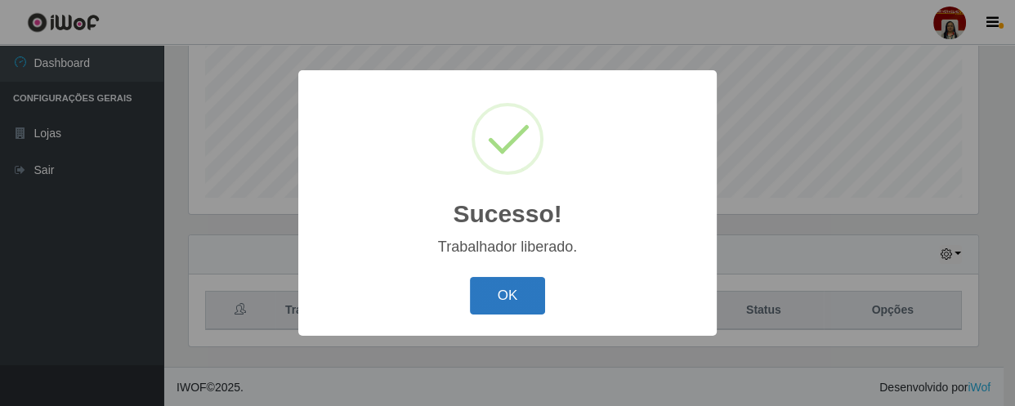
click at [495, 293] on button "OK" at bounding box center [508, 296] width 76 height 38
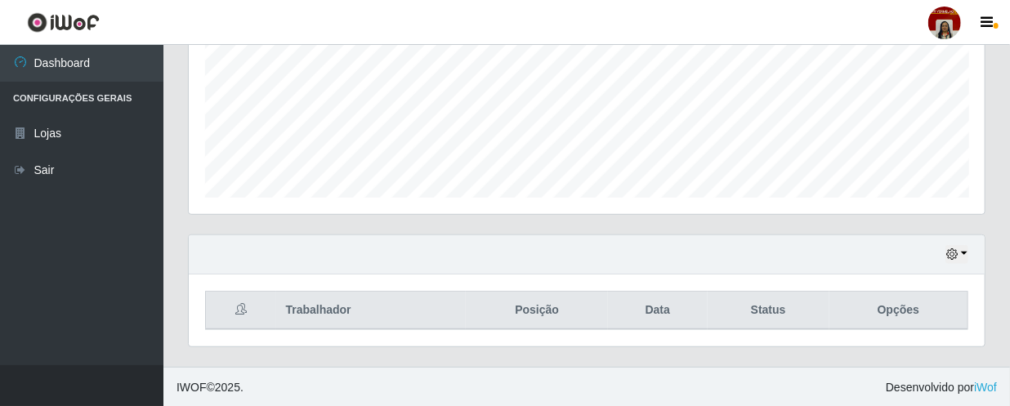
scroll to position [339, 796]
click at [989, 19] on icon "button" at bounding box center [988, 23] width 12 height 15
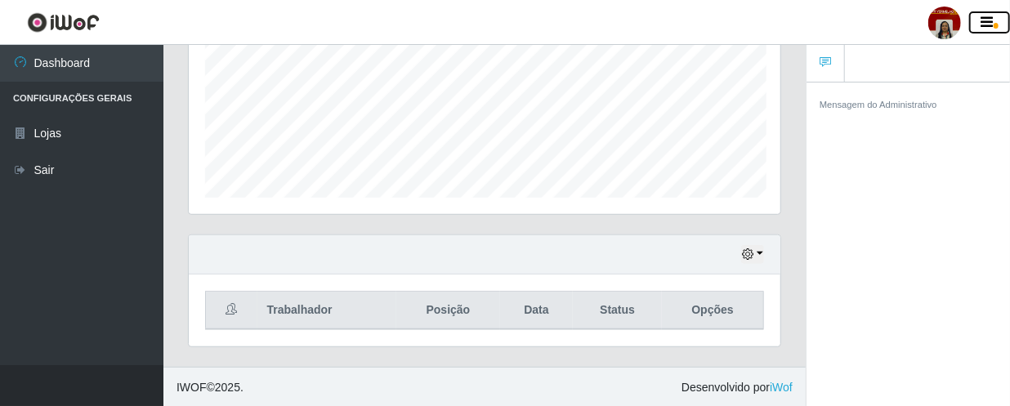
scroll to position [817022, 816768]
click at [983, 16] on icon "button" at bounding box center [988, 23] width 12 height 15
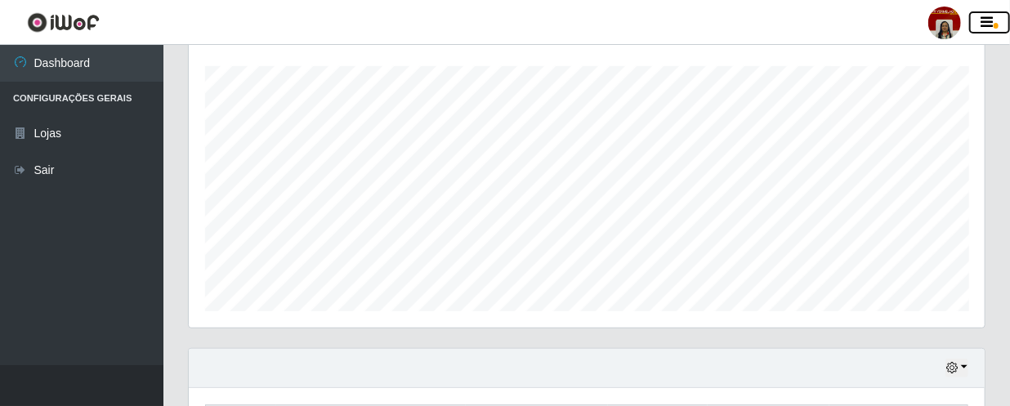
scroll to position [387, 0]
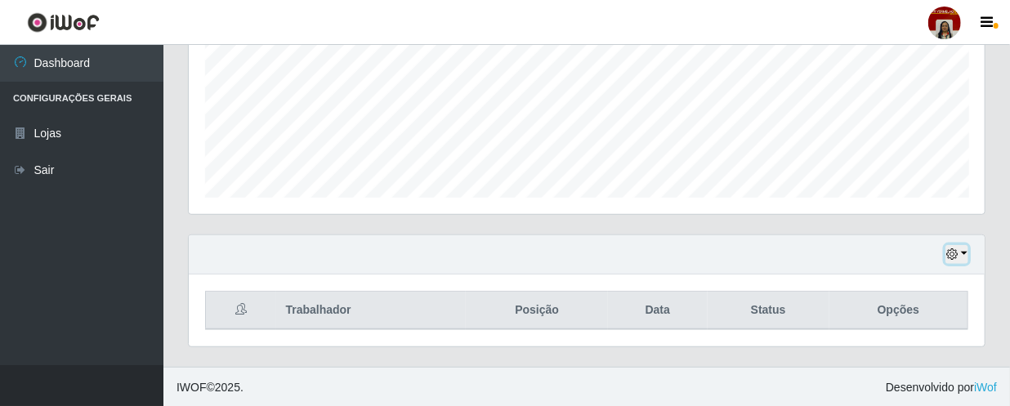
click at [956, 257] on icon "button" at bounding box center [952, 253] width 11 height 11
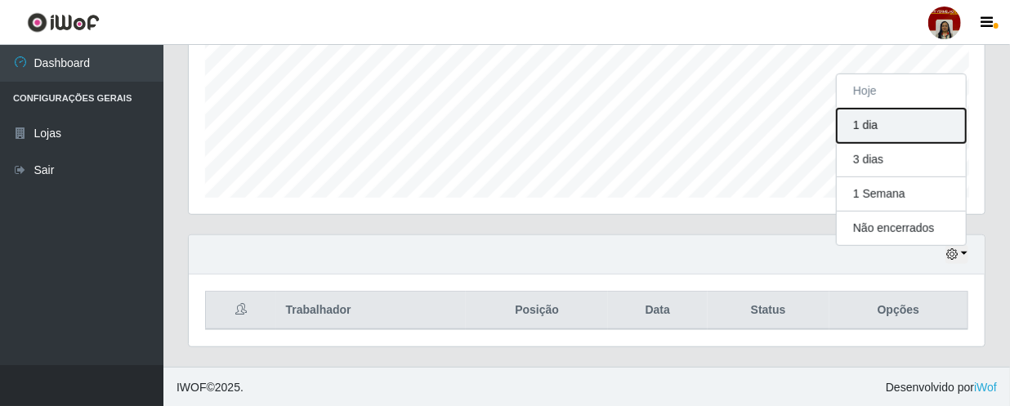
click at [867, 123] on button "1 dia" at bounding box center [901, 126] width 129 height 34
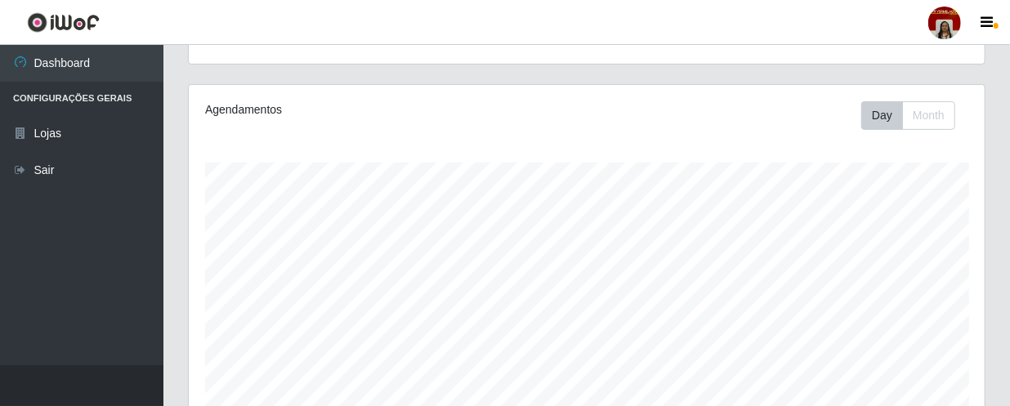
scroll to position [163, 0]
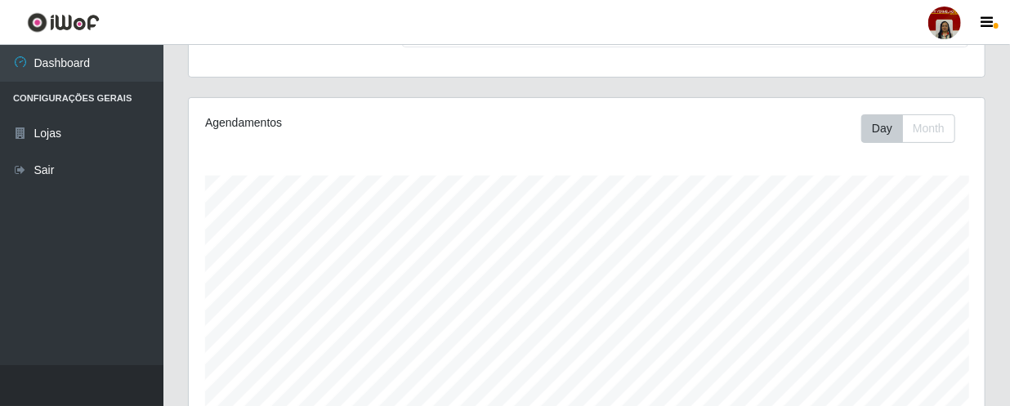
drag, startPoint x: 1007, startPoint y: 92, endPoint x: 1005, endPoint y: 124, distance: 32.8
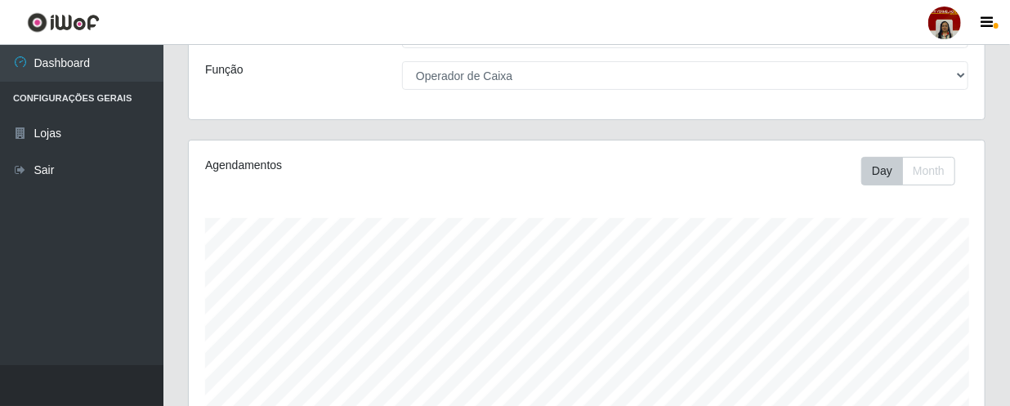
scroll to position [111, 0]
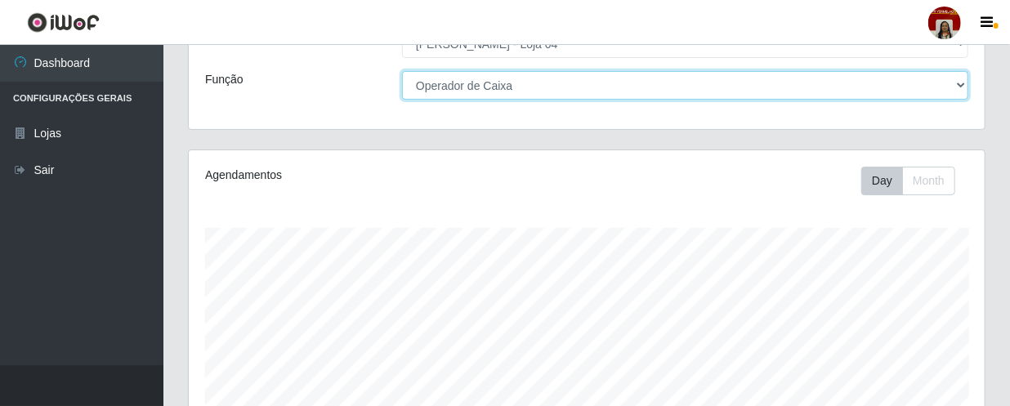
click at [610, 92] on select "[Selecione...] ASG ASG + ASG ++ Auxiliar de Depósito Auxiliar de Depósito + Aux…" at bounding box center [685, 85] width 566 height 29
select select "112"
click at [402, 71] on select "[Selecione...] ASG ASG + ASG ++ Auxiliar de Depósito Auxiliar de Depósito + Aux…" at bounding box center [685, 85] width 566 height 29
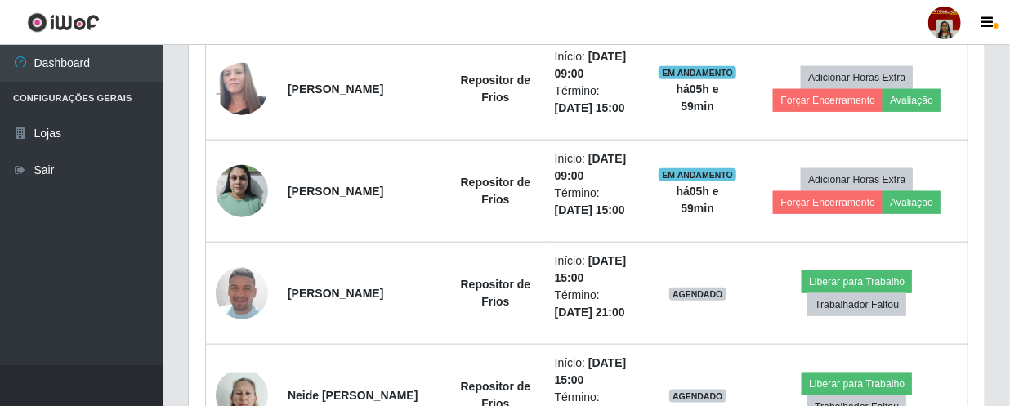
scroll to position [682, 0]
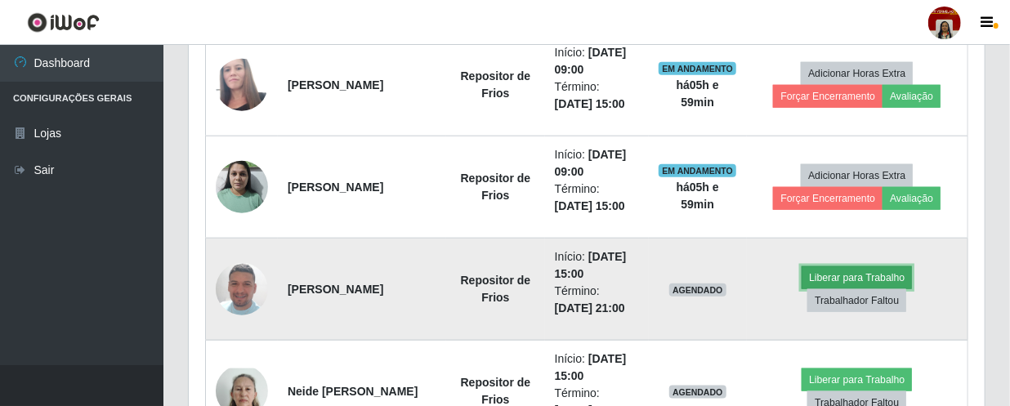
click at [879, 268] on button "Liberar para Trabalho" at bounding box center [857, 277] width 110 height 23
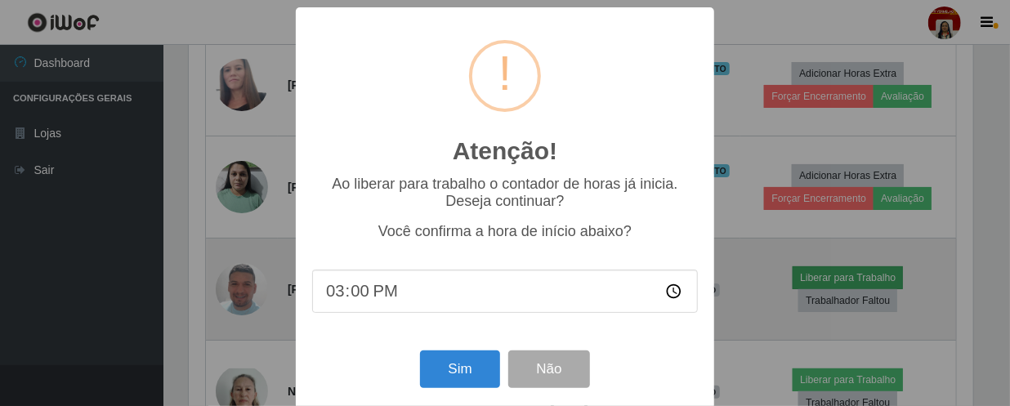
scroll to position [339, 789]
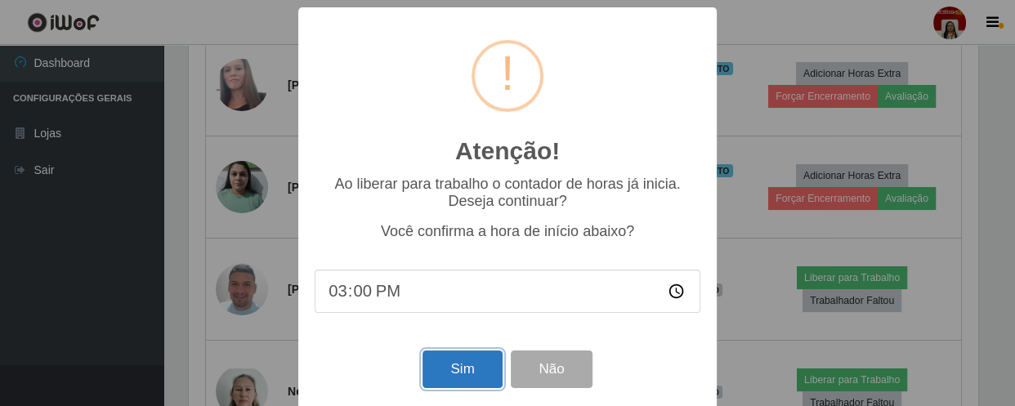
click at [448, 373] on button "Sim" at bounding box center [462, 370] width 79 height 38
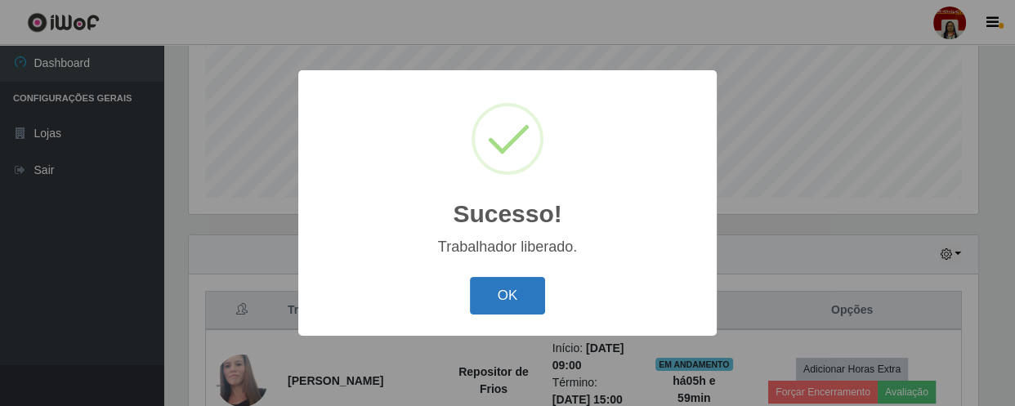
click at [504, 305] on button "OK" at bounding box center [508, 296] width 76 height 38
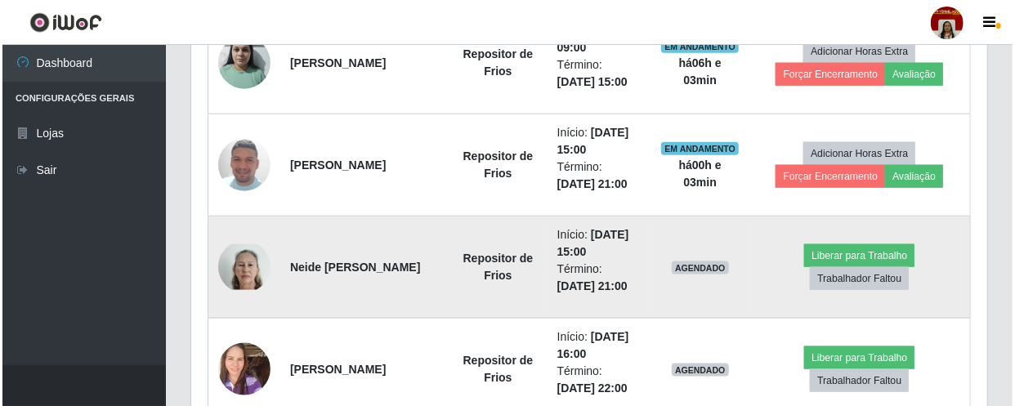
scroll to position [833, 0]
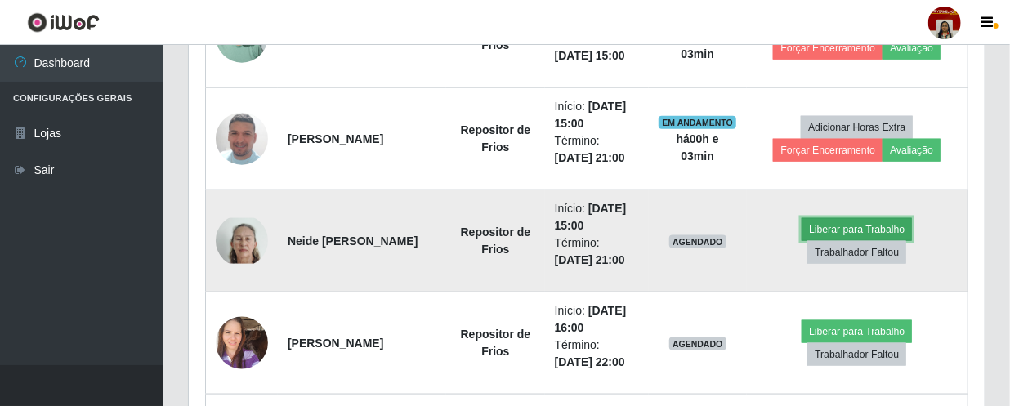
click at [855, 219] on button "Liberar para Trabalho" at bounding box center [857, 229] width 110 height 23
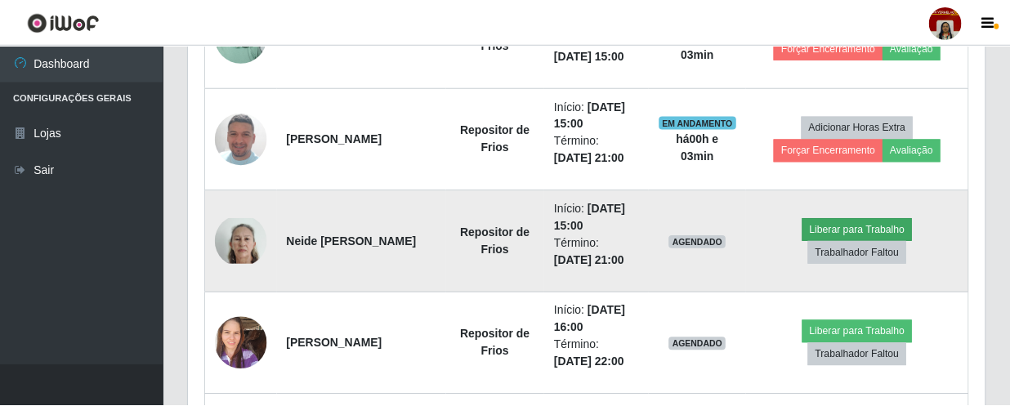
scroll to position [339, 789]
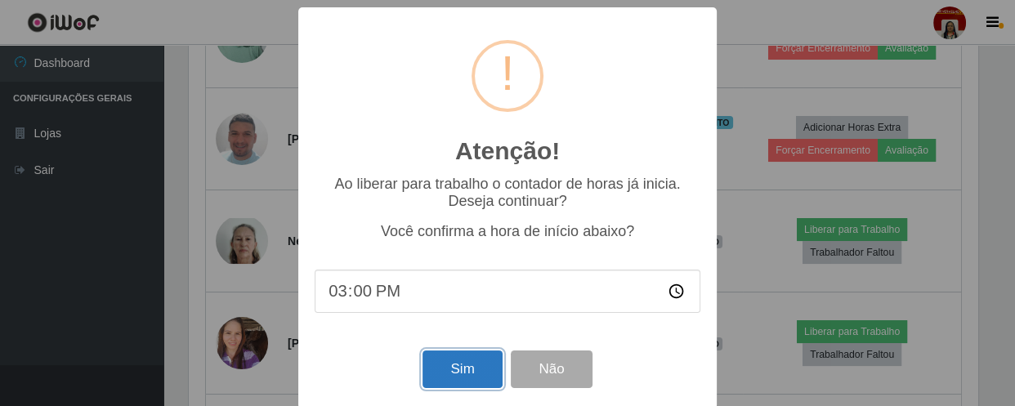
click at [482, 371] on button "Sim" at bounding box center [462, 370] width 79 height 38
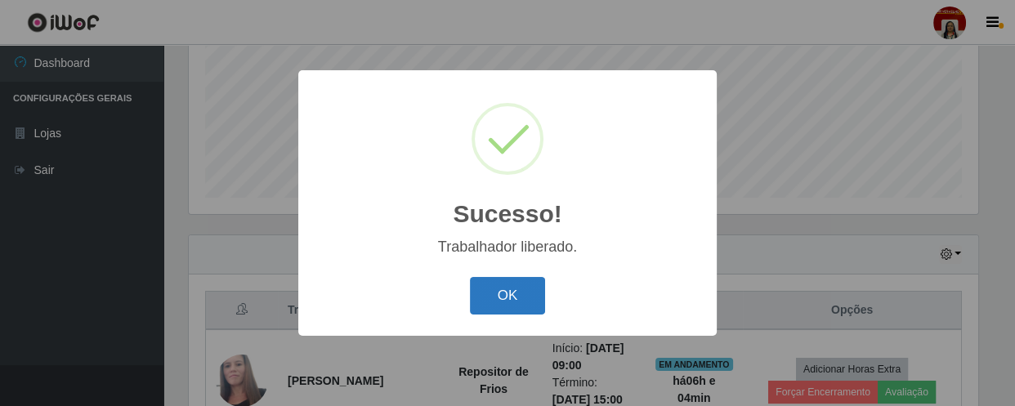
click at [516, 292] on button "OK" at bounding box center [508, 296] width 76 height 38
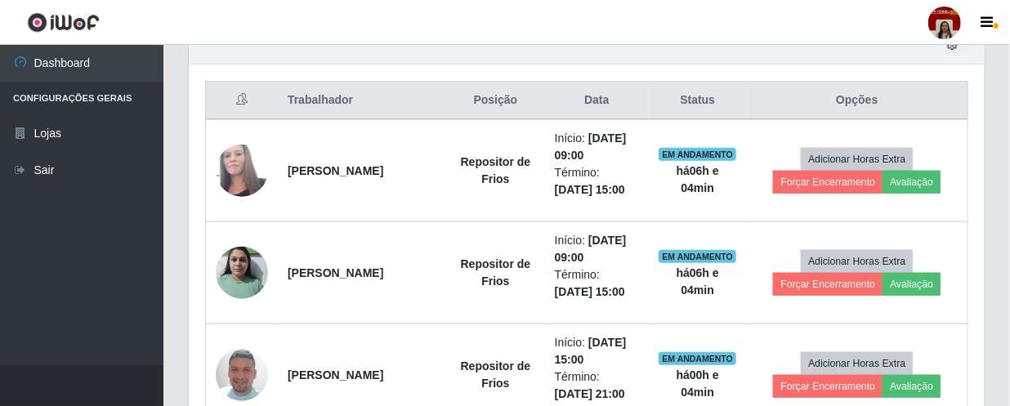
scroll to position [597, 0]
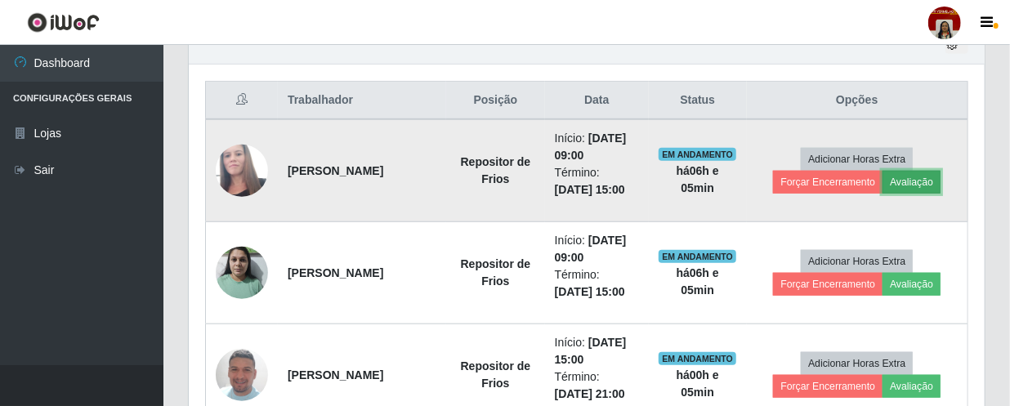
click at [903, 180] on button "Avaliação" at bounding box center [912, 182] width 58 height 23
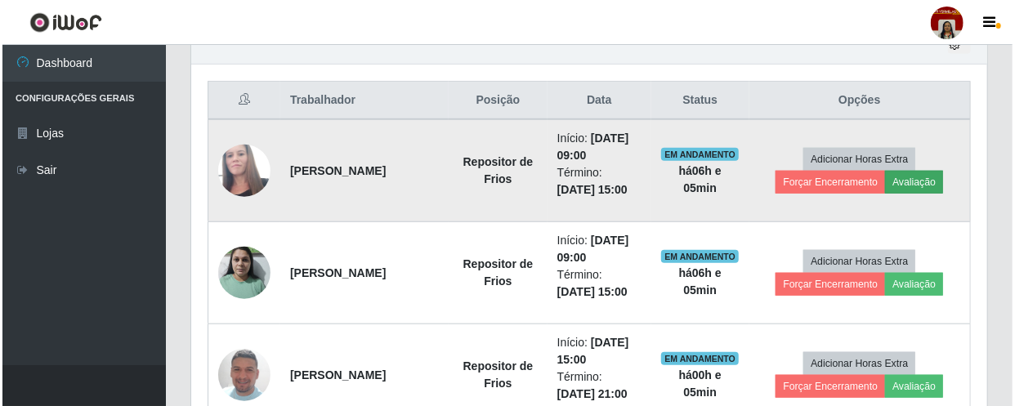
scroll to position [339, 789]
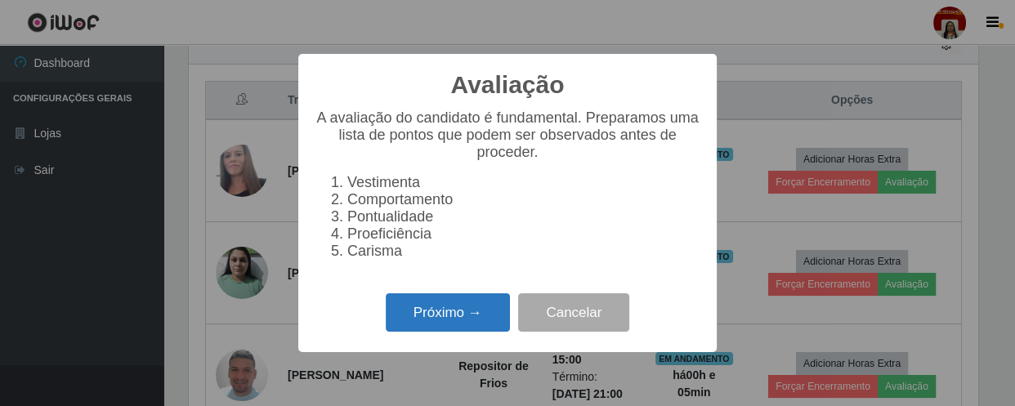
click at [474, 329] on button "Próximo →" at bounding box center [448, 312] width 124 height 38
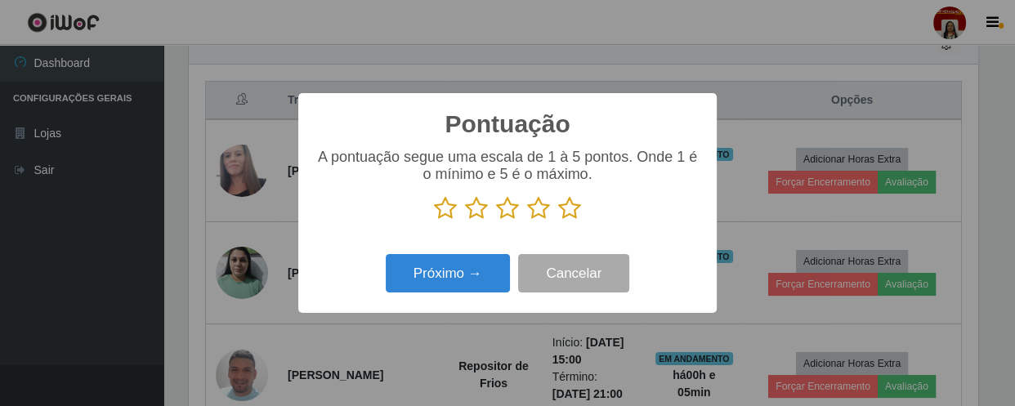
click at [565, 214] on icon at bounding box center [569, 208] width 23 height 25
click at [558, 221] on input "radio" at bounding box center [558, 221] width 0 height 0
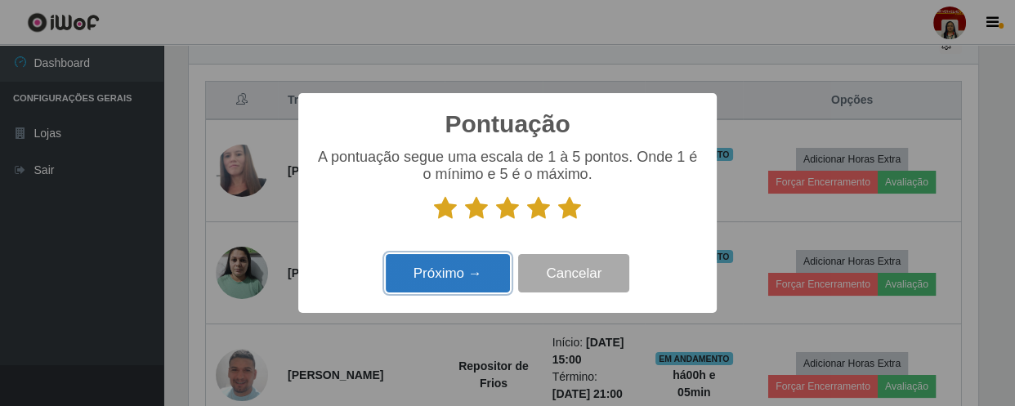
click at [482, 275] on button "Próximo →" at bounding box center [448, 273] width 124 height 38
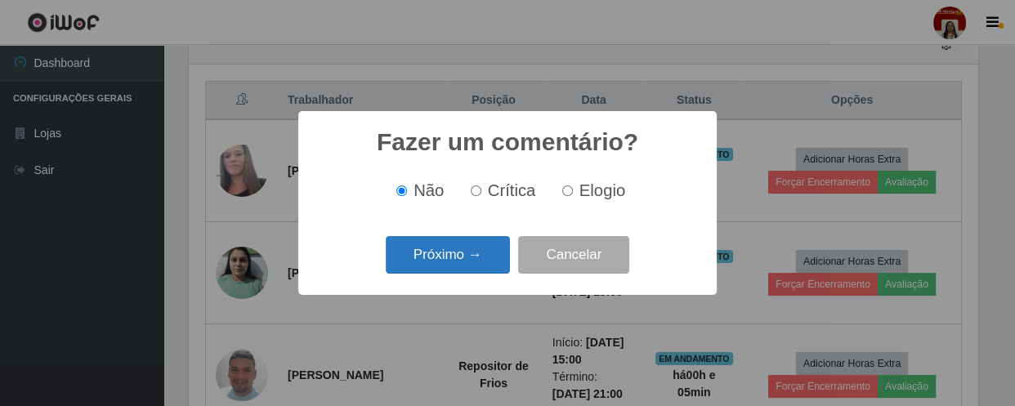
click at [489, 262] on button "Próximo →" at bounding box center [448, 255] width 124 height 38
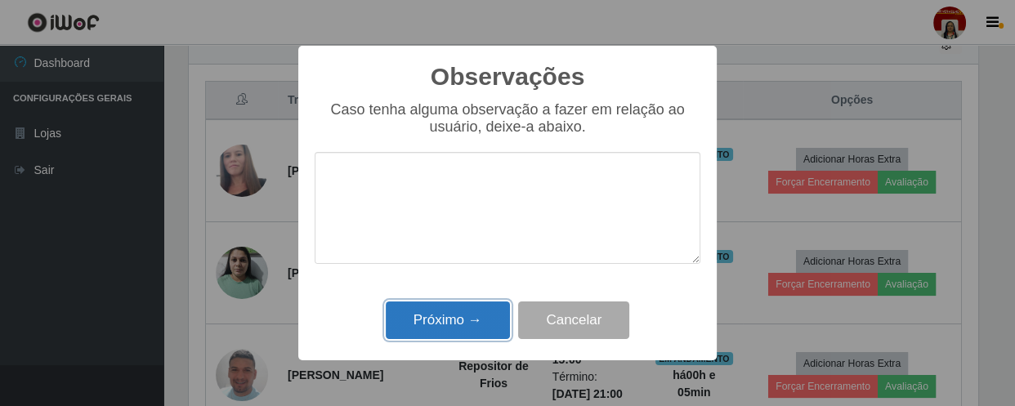
click at [455, 326] on button "Próximo →" at bounding box center [448, 321] width 124 height 38
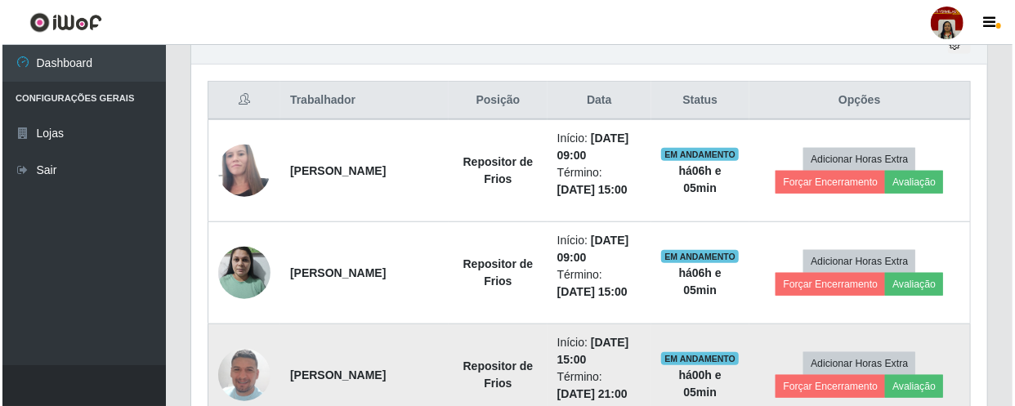
scroll to position [339, 796]
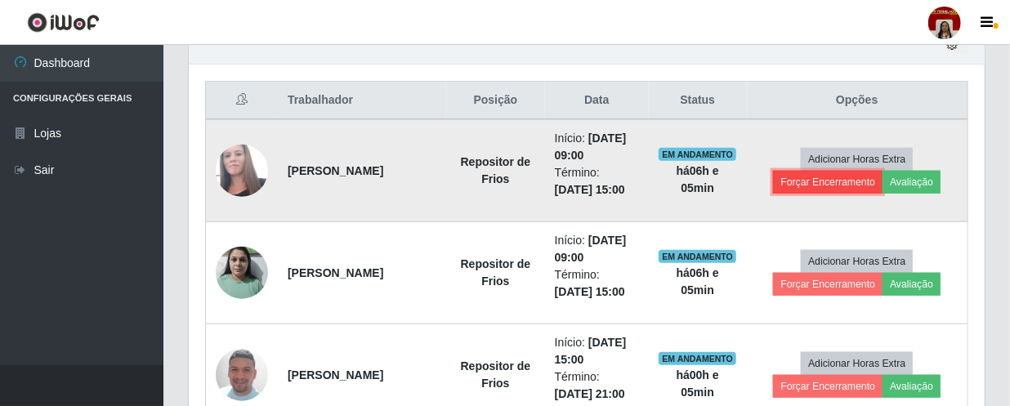
click at [835, 177] on button "Forçar Encerramento" at bounding box center [828, 182] width 110 height 23
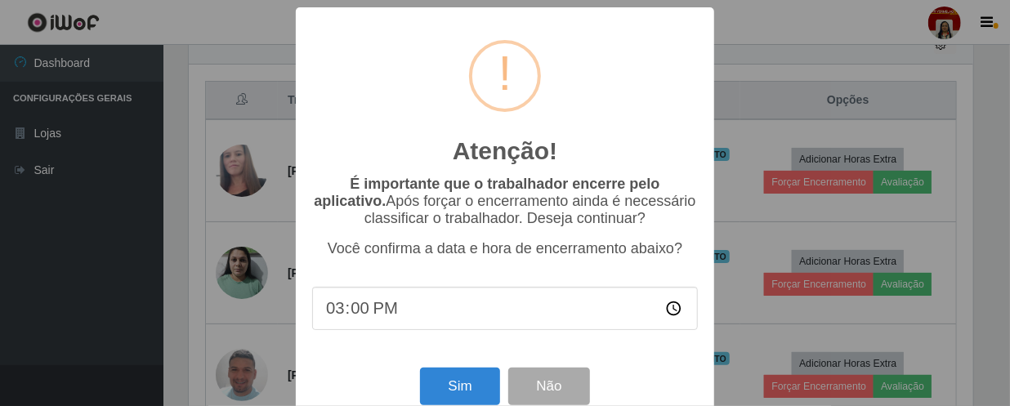
scroll to position [339, 789]
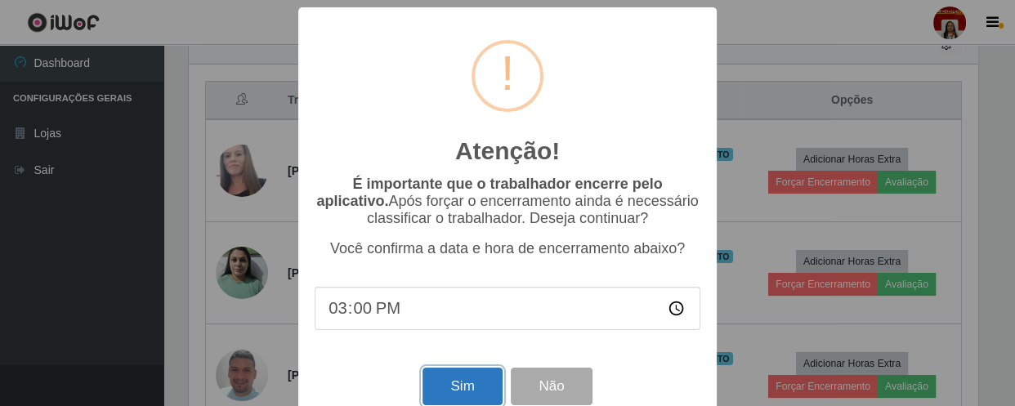
click at [474, 392] on button "Sim" at bounding box center [462, 387] width 79 height 38
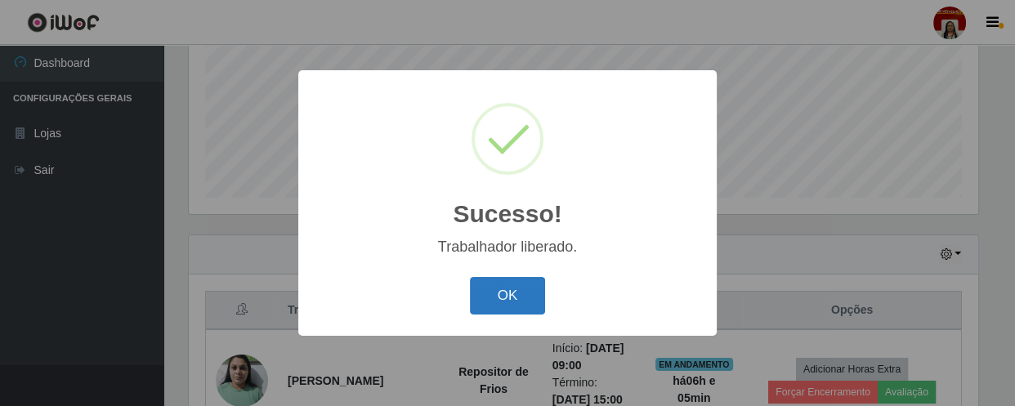
click at [498, 282] on button "OK" at bounding box center [508, 296] width 76 height 38
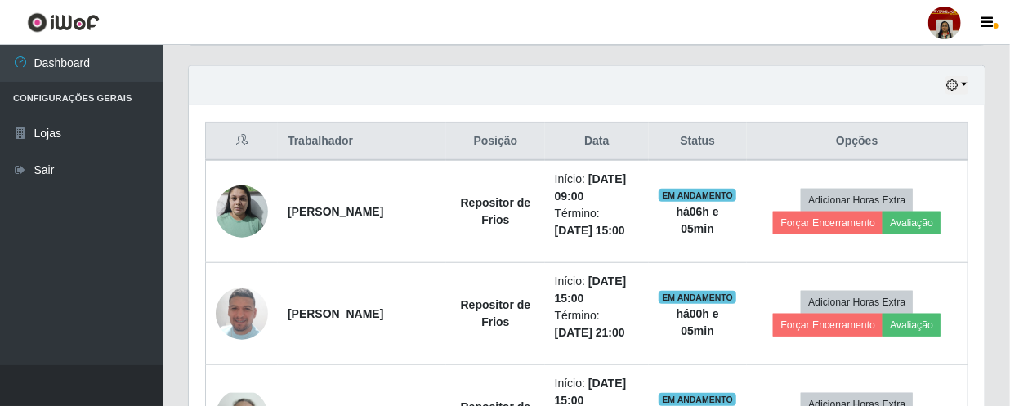
scroll to position [561, 0]
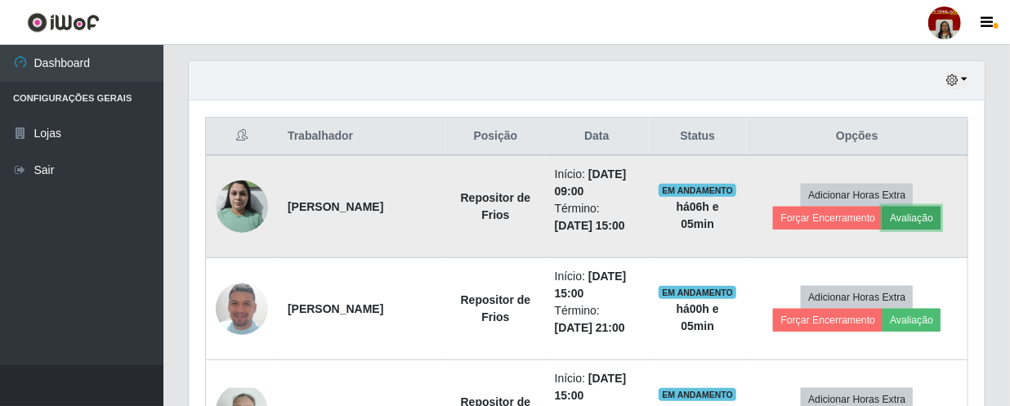
click at [901, 214] on button "Avaliação" at bounding box center [912, 218] width 58 height 23
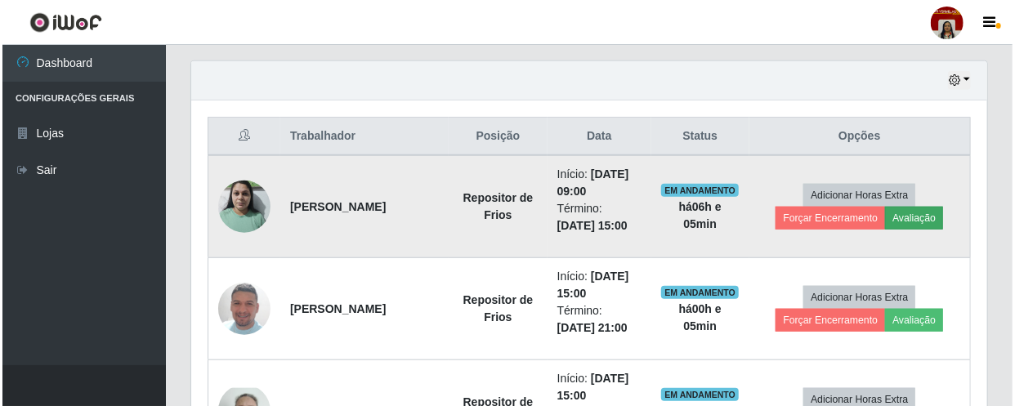
scroll to position [339, 789]
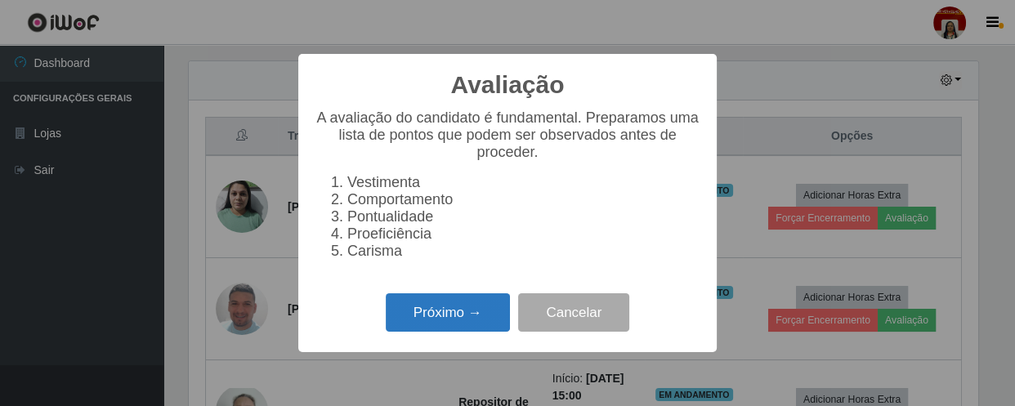
click at [490, 314] on button "Próximo →" at bounding box center [448, 312] width 124 height 38
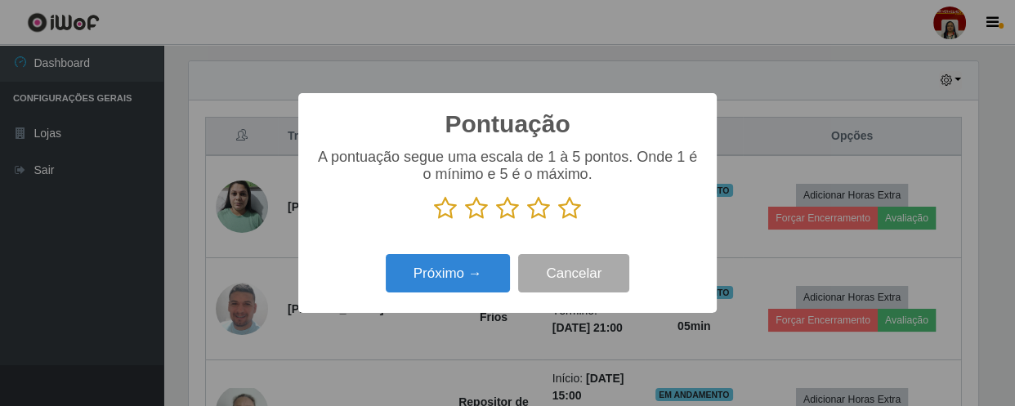
scroll to position [817022, 816571]
click at [575, 212] on icon at bounding box center [569, 208] width 23 height 25
click at [558, 221] on input "radio" at bounding box center [558, 221] width 0 height 0
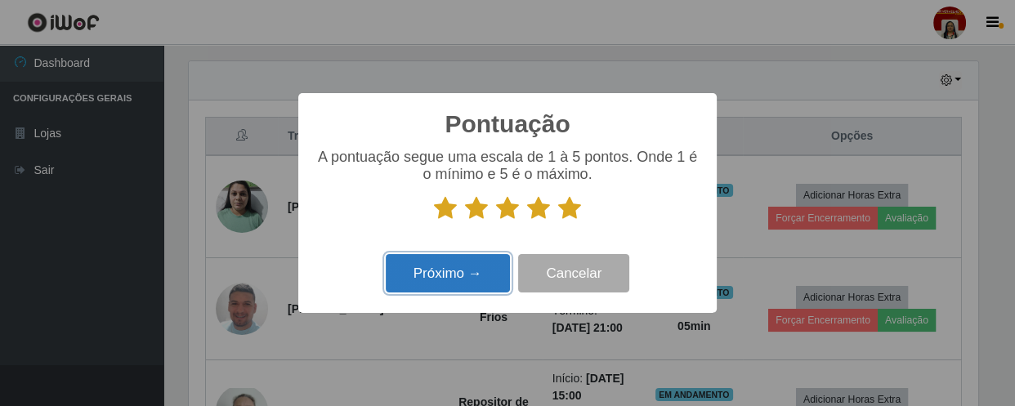
click at [486, 274] on button "Próximo →" at bounding box center [448, 273] width 124 height 38
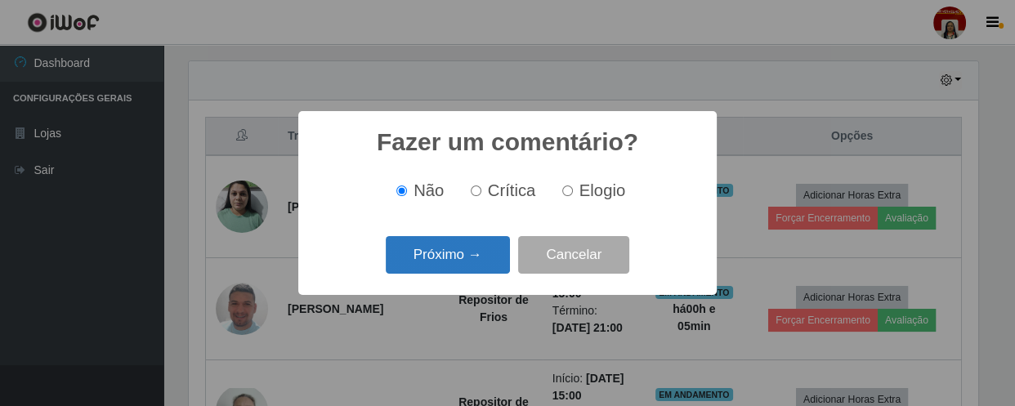
click at [491, 262] on button "Próximo →" at bounding box center [448, 255] width 124 height 38
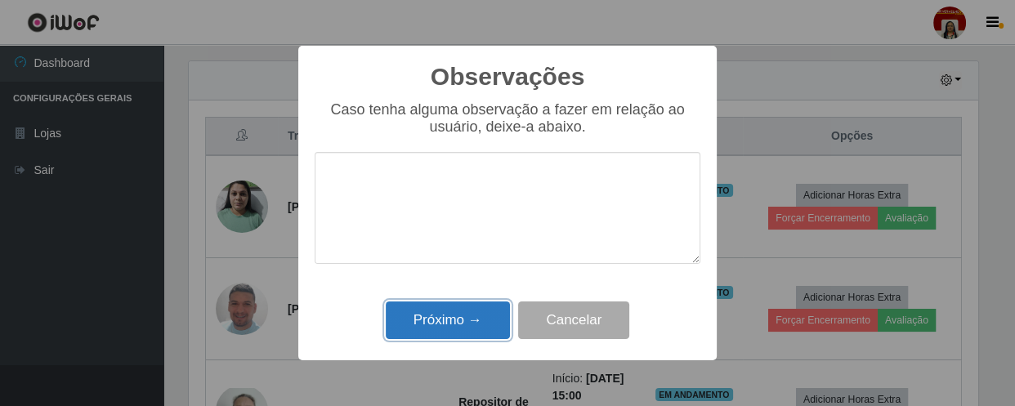
click at [490, 303] on button "Próximo →" at bounding box center [448, 321] width 124 height 38
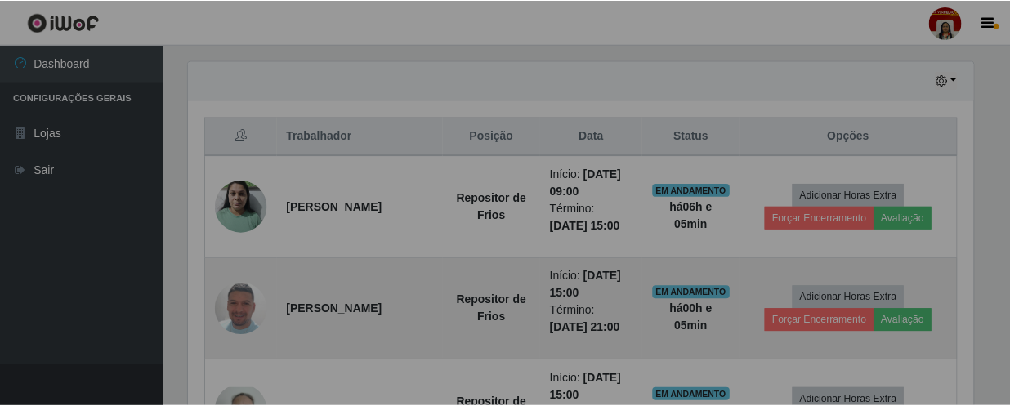
scroll to position [339, 796]
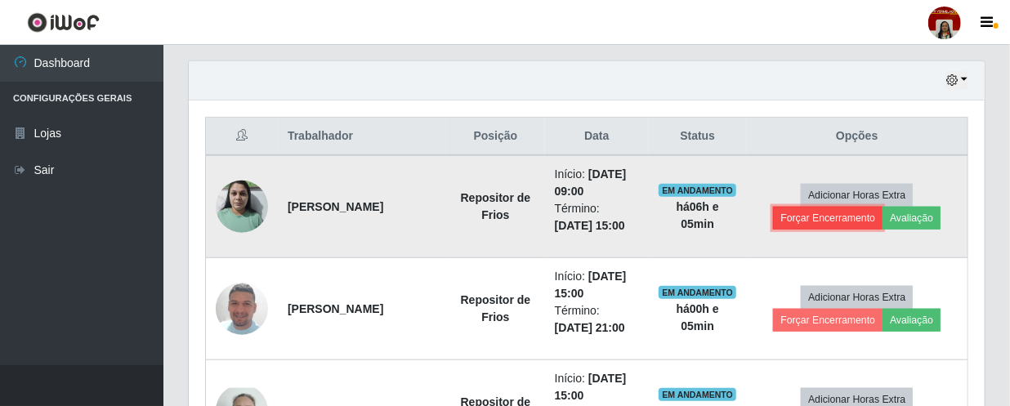
click at [841, 215] on button "Forçar Encerramento" at bounding box center [828, 218] width 110 height 23
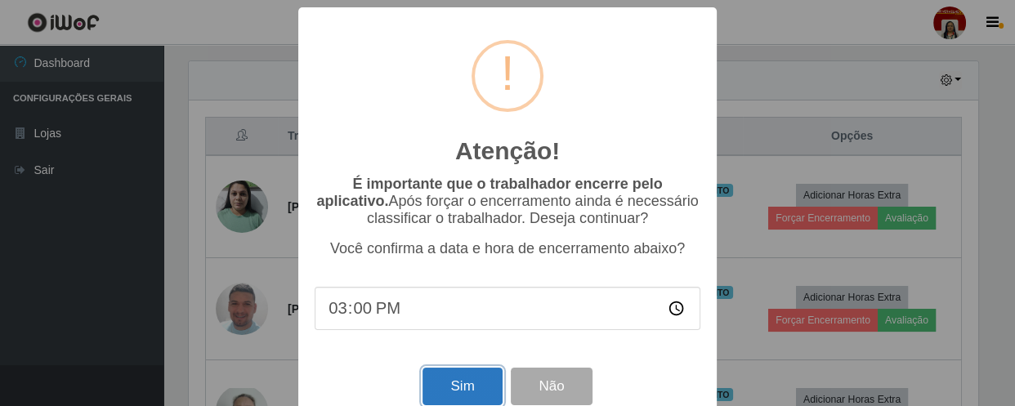
click at [474, 382] on button "Sim" at bounding box center [462, 387] width 79 height 38
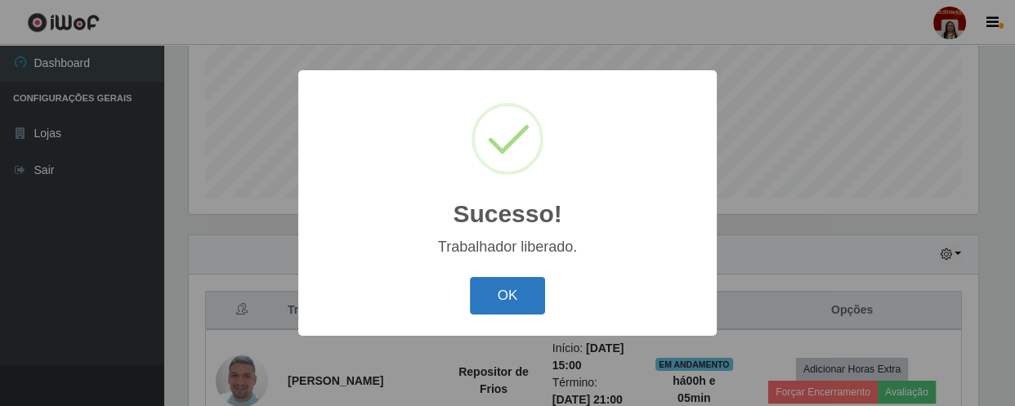
click at [514, 294] on button "OK" at bounding box center [508, 296] width 76 height 38
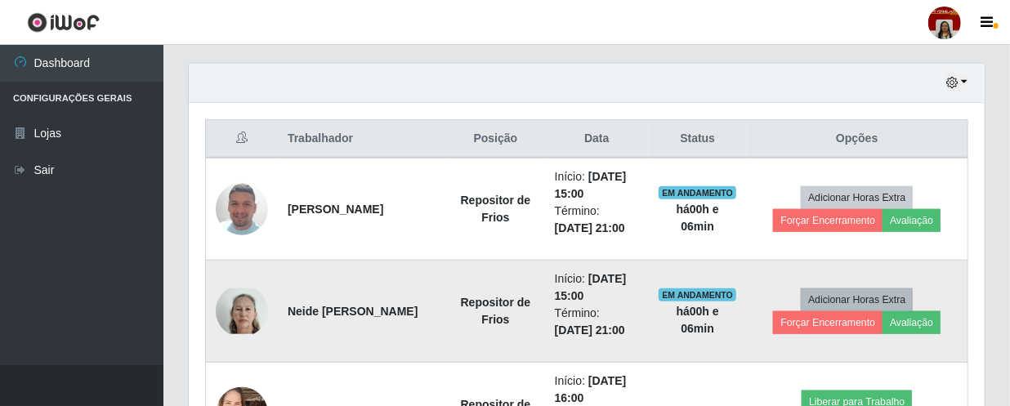
scroll to position [529, 0]
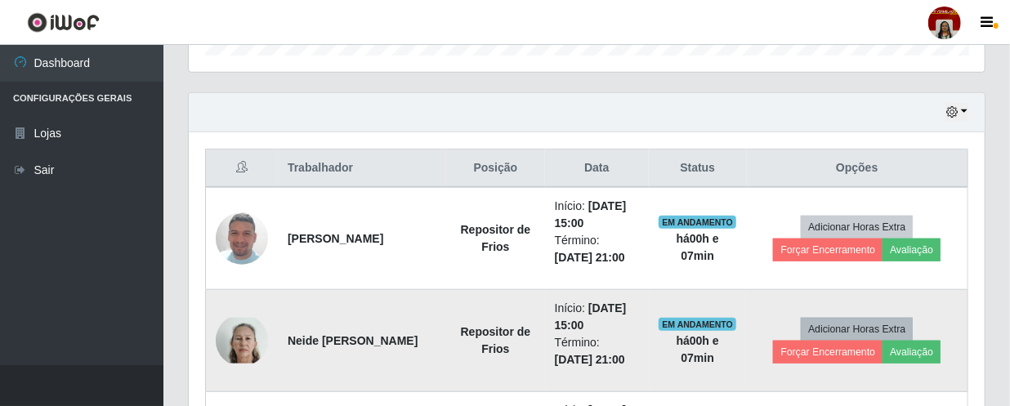
click at [917, 187] on td "Adicionar Horas Extra Forçar Encerramento Avaliação" at bounding box center [858, 238] width 222 height 103
